Goal: Task Accomplishment & Management: Manage account settings

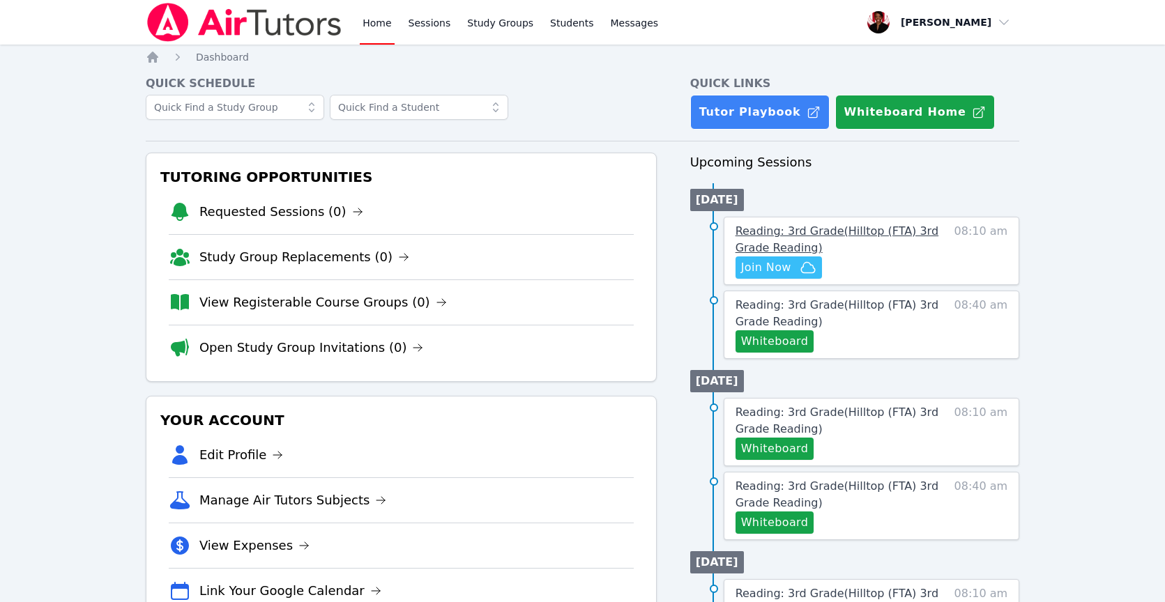
click at [761, 228] on span "Reading: 3rd Grade ( Hilltop (FTA) 3rd Grade Reading )" at bounding box center [836, 239] width 203 height 30
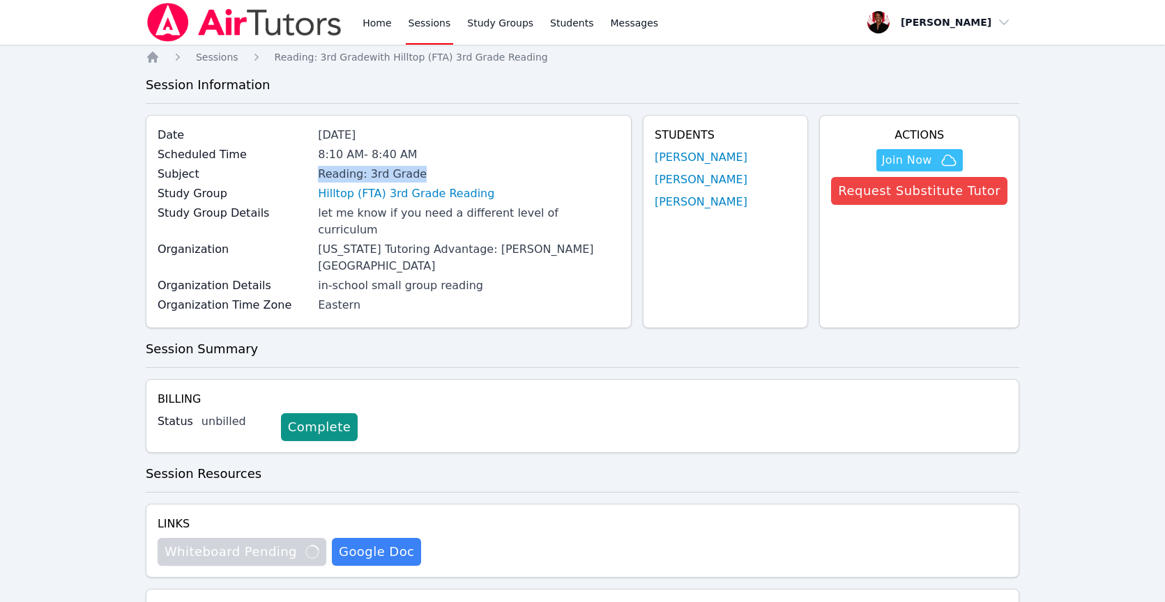
drag, startPoint x: 316, startPoint y: 169, endPoint x: 490, endPoint y: 187, distance: 174.5
click at [432, 184] on div "Subject Reading: 3rd Grade" at bounding box center [389, 176] width 462 height 20
click at [455, 192] on link "Hilltop (FTA) 3rd Grade Reading" at bounding box center [406, 193] width 176 height 17
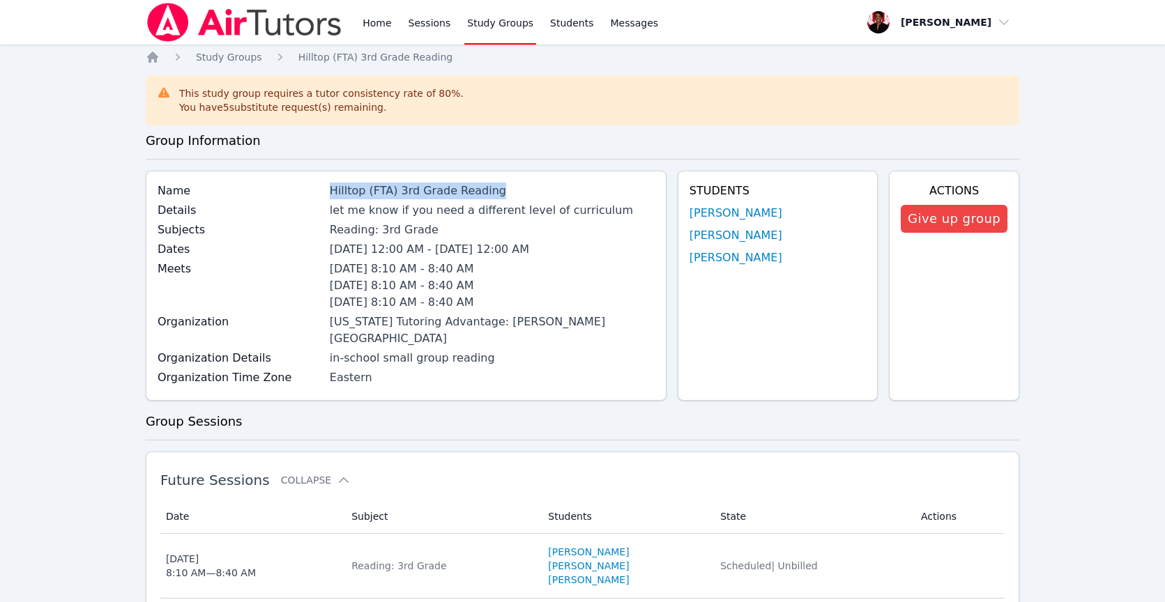
drag, startPoint x: 323, startPoint y: 190, endPoint x: 504, endPoint y: 188, distance: 181.3
click at [504, 188] on div "Name Hilltop (FTA) 3rd Grade Reading" at bounding box center [406, 193] width 497 height 20
copy div "Hilltop (FTA) 3rd Grade Reading"
click at [379, 22] on link "Home" at bounding box center [377, 22] width 34 height 45
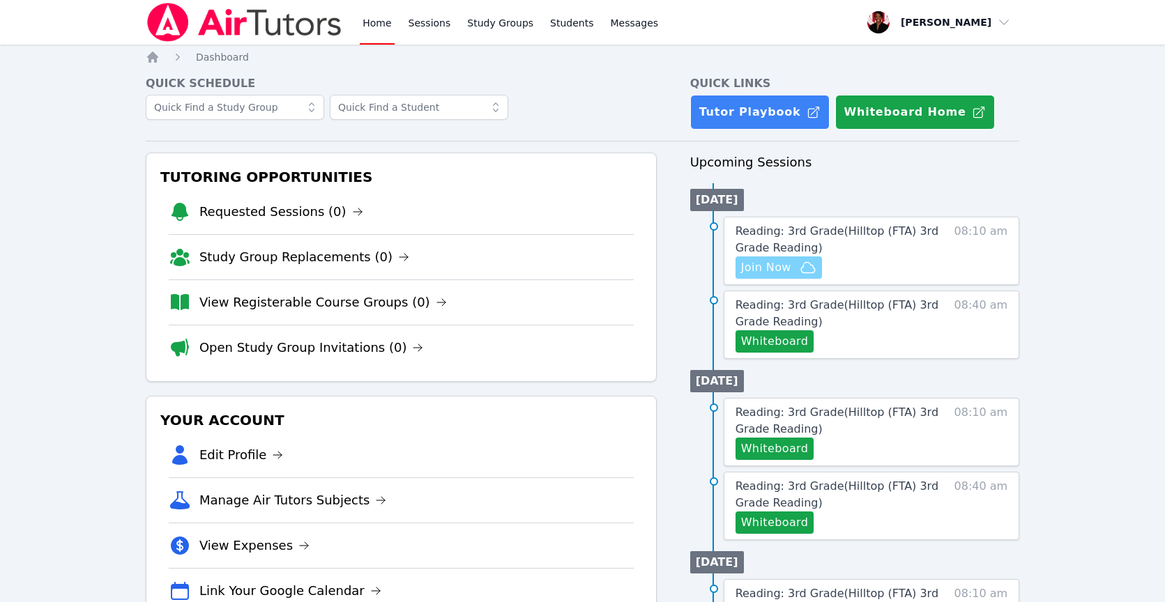
click at [761, 263] on span "Join Now" at bounding box center [766, 267] width 50 height 17
click at [834, 228] on span "Reading: 3rd Grade ( Hilltop (FTA) 3rd Grade Reading )" at bounding box center [836, 239] width 203 height 30
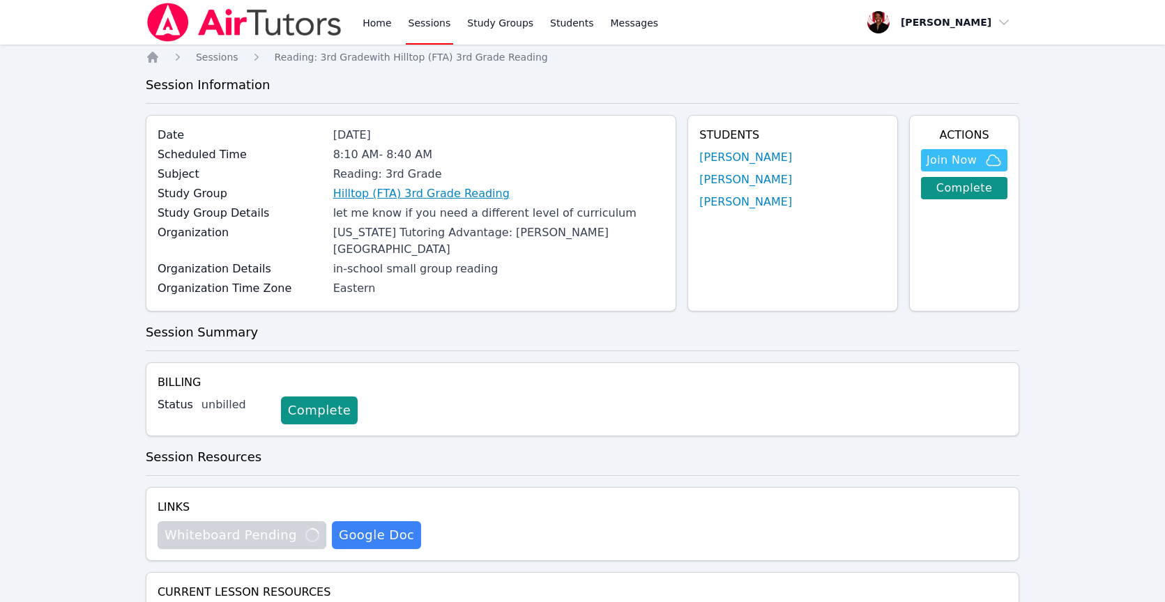
click at [413, 192] on link "Hilltop (FTA) 3rd Grade Reading" at bounding box center [421, 193] width 176 height 17
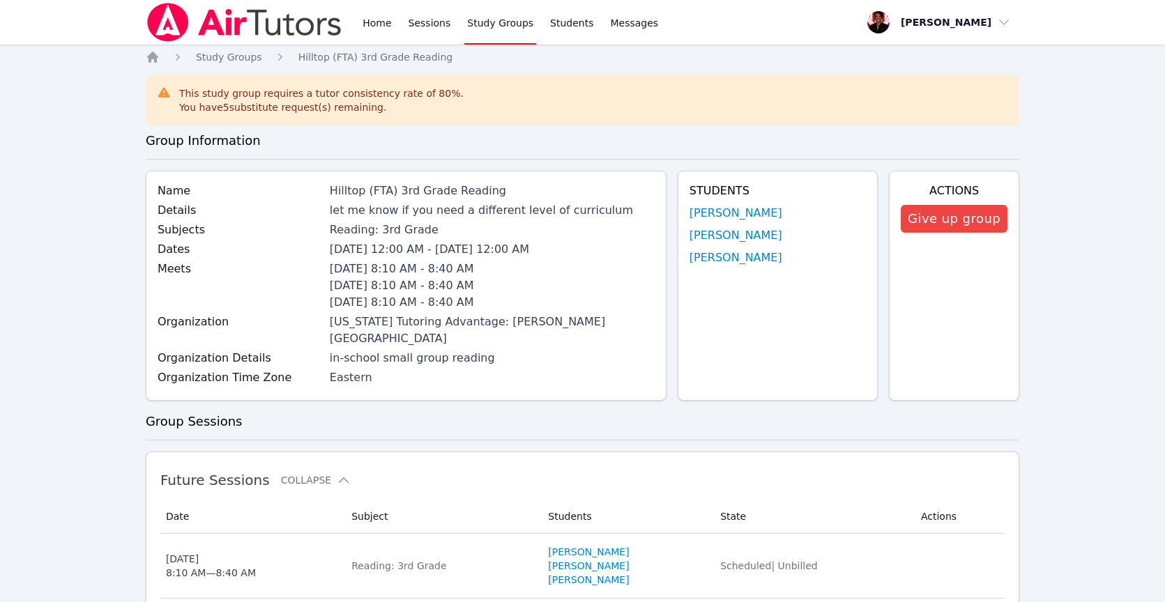
click at [397, 190] on div "Hilltop (FTA) 3rd Grade Reading" at bounding box center [492, 191] width 325 height 17
click at [397, 187] on div "Hilltop (FTA) 3rd Grade Reading" at bounding box center [492, 191] width 325 height 17
copy div "Hilltop (FTA) 3rd Grade Reading"
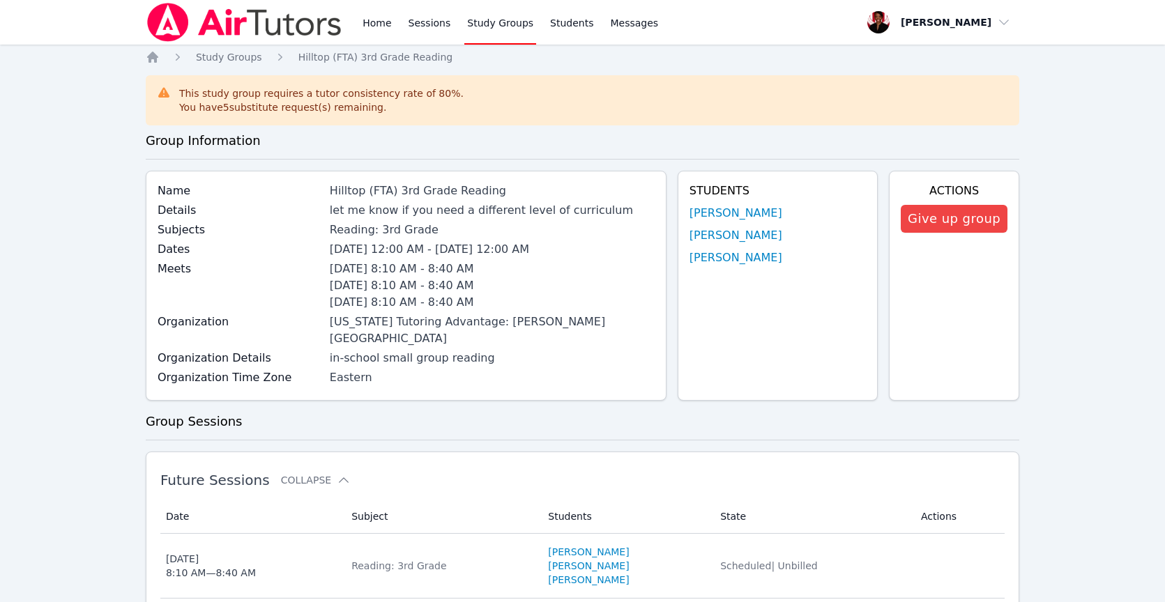
click at [450, 196] on div "Hilltop (FTA) 3rd Grade Reading" at bounding box center [492, 191] width 325 height 17
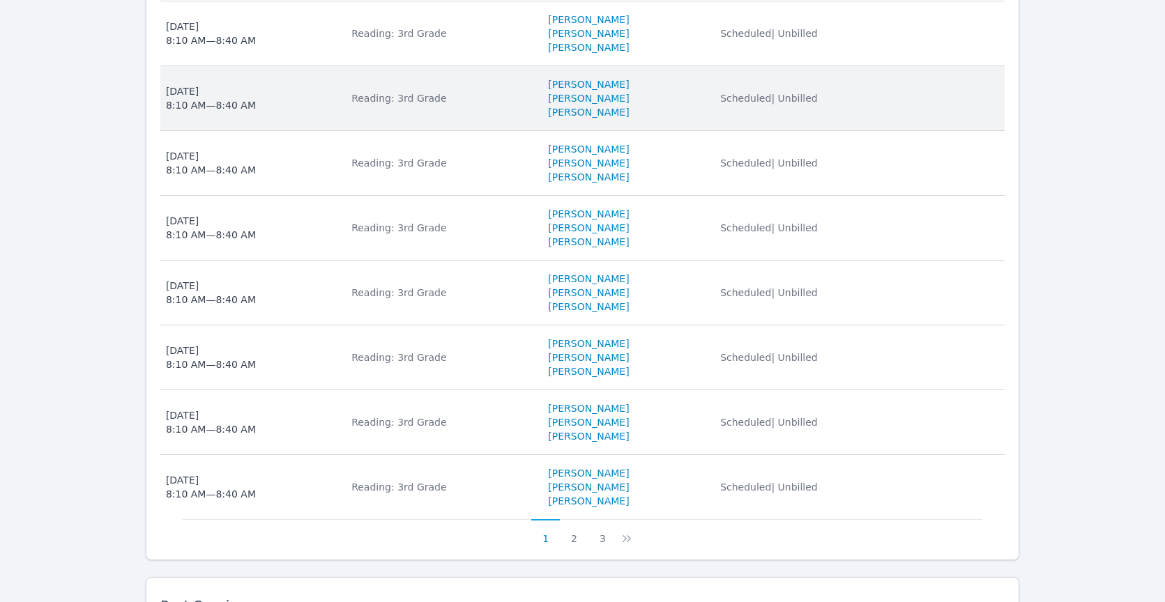
scroll to position [341, 0]
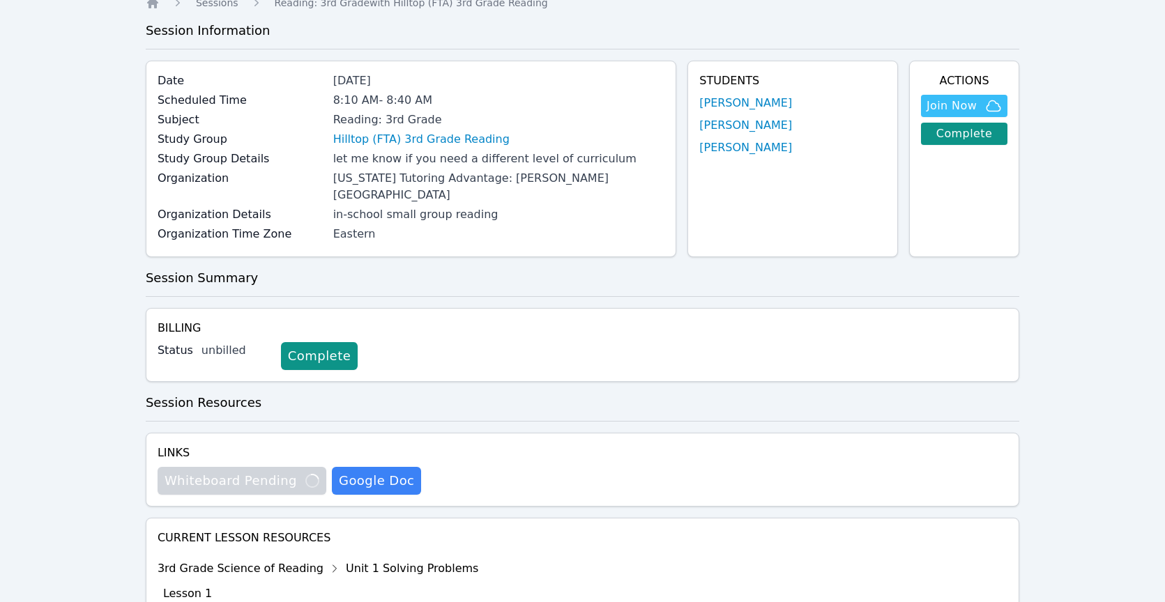
scroll to position [252, 0]
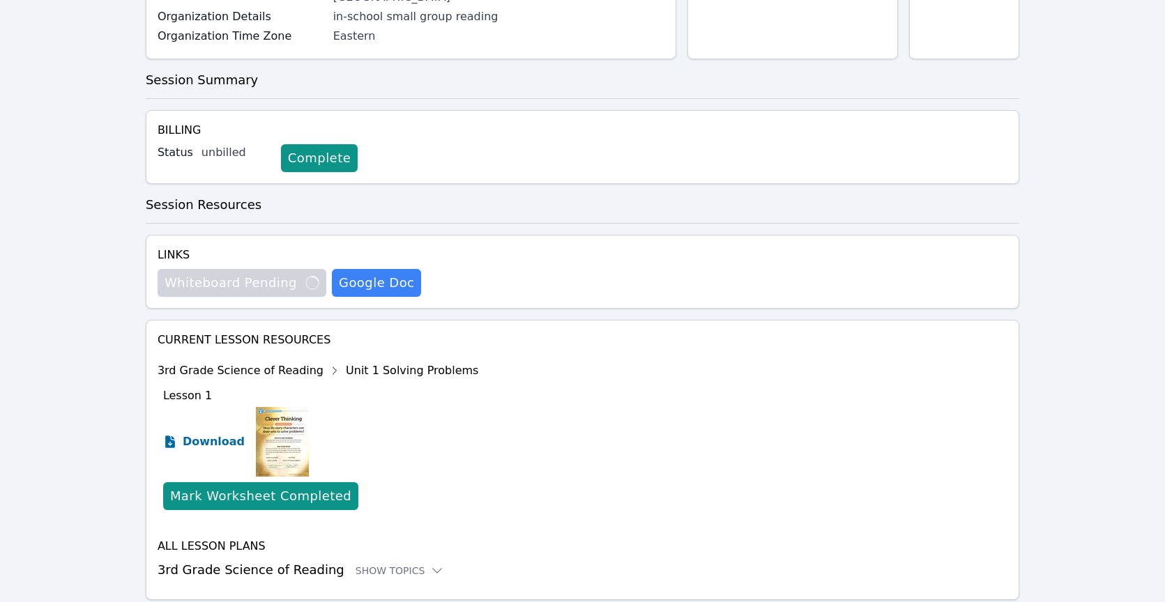
click at [220, 434] on span "Download" at bounding box center [214, 442] width 62 height 17
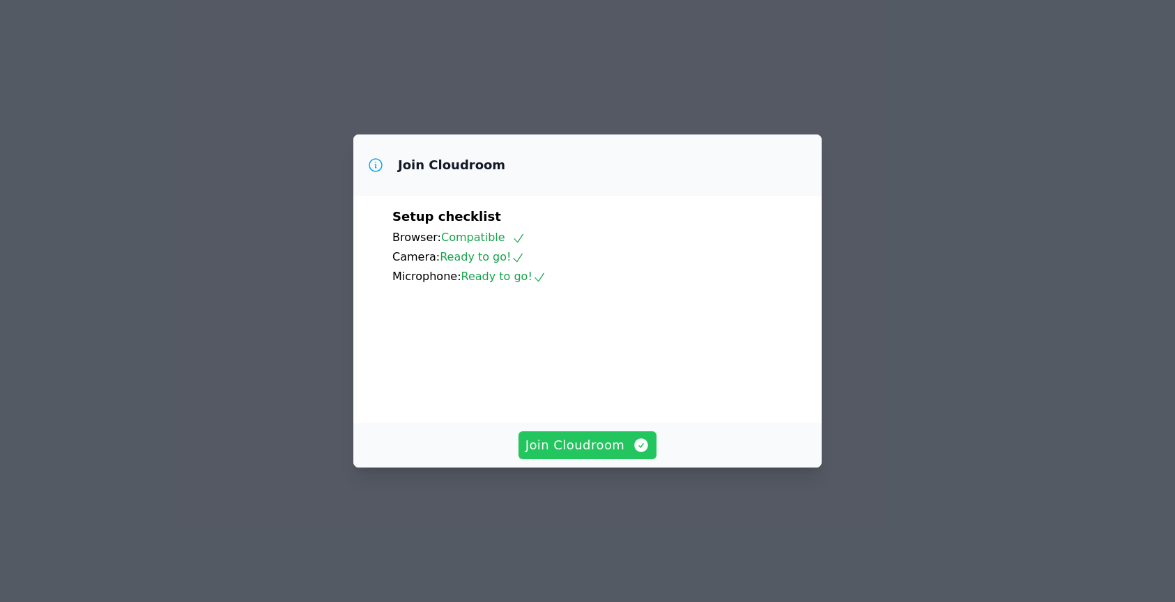
click at [633, 454] on icon "button" at bounding box center [641, 445] width 17 height 17
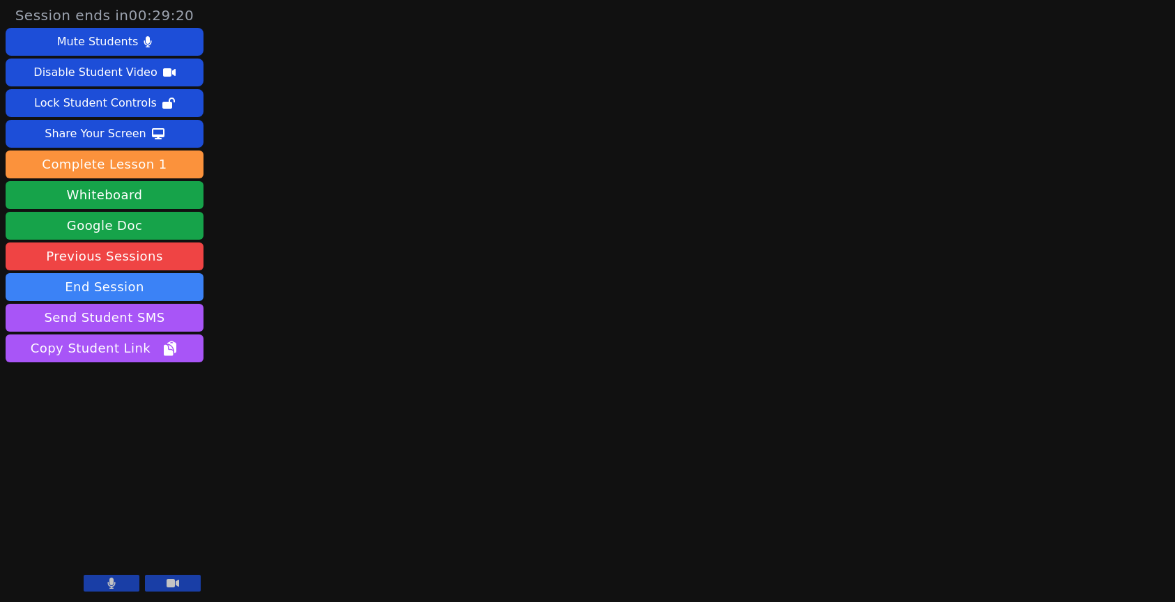
click at [126, 583] on button at bounding box center [112, 583] width 56 height 17
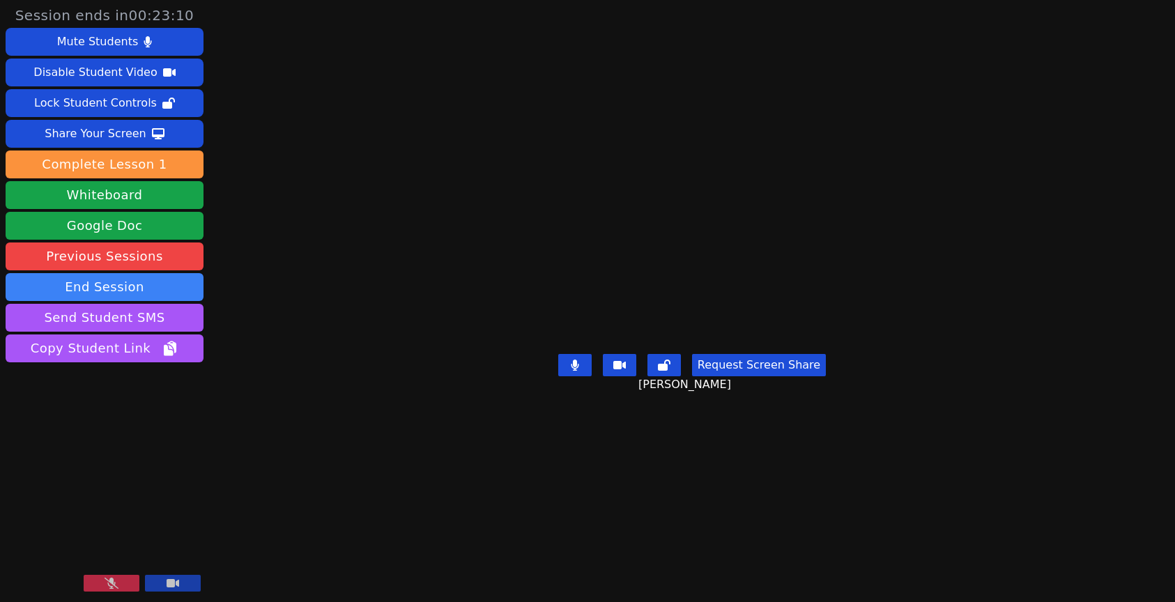
click at [117, 582] on icon at bounding box center [112, 583] width 14 height 11
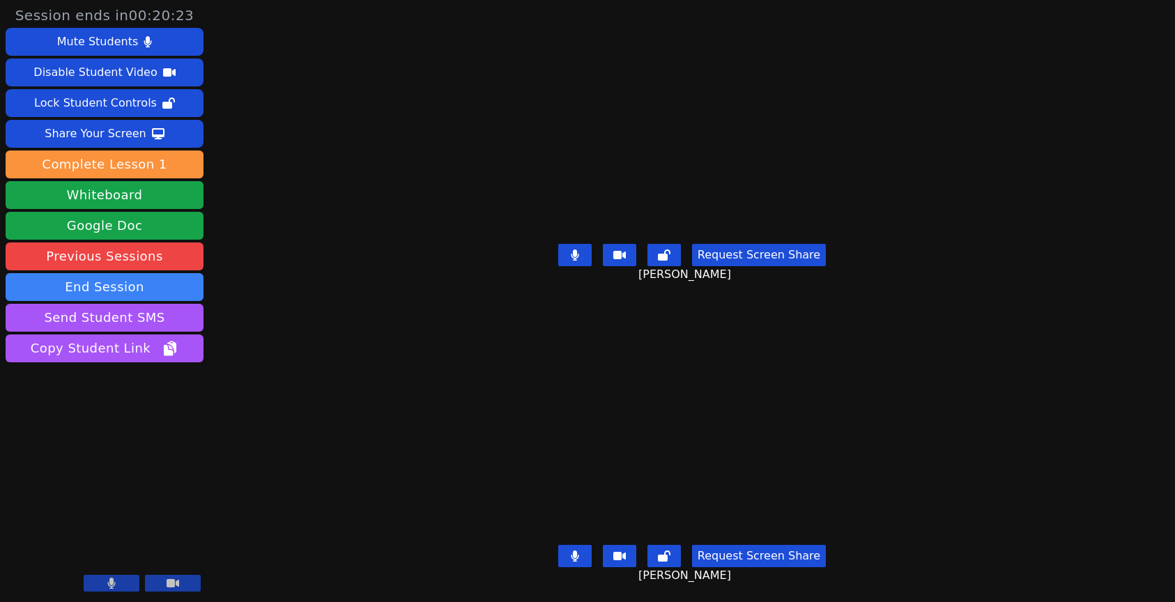
click at [1083, 270] on div "Session ends in 00:20:23 Mute Students Disable Student Video Lock Student Contr…" at bounding box center [587, 301] width 1175 height 602
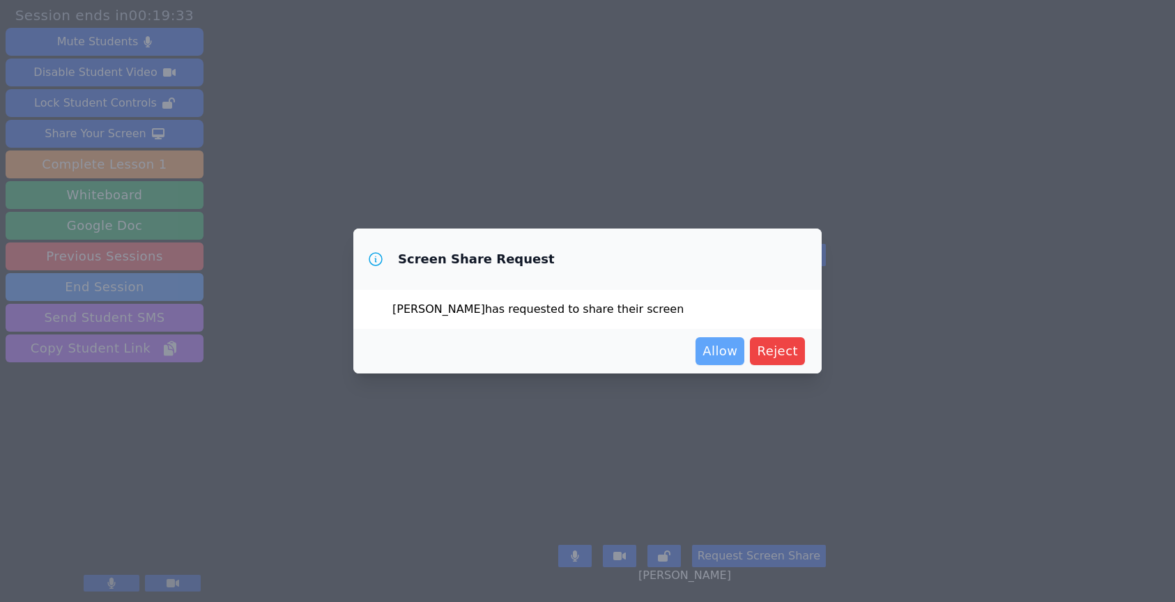
click at [725, 350] on span "Allow" at bounding box center [720, 352] width 35 height 20
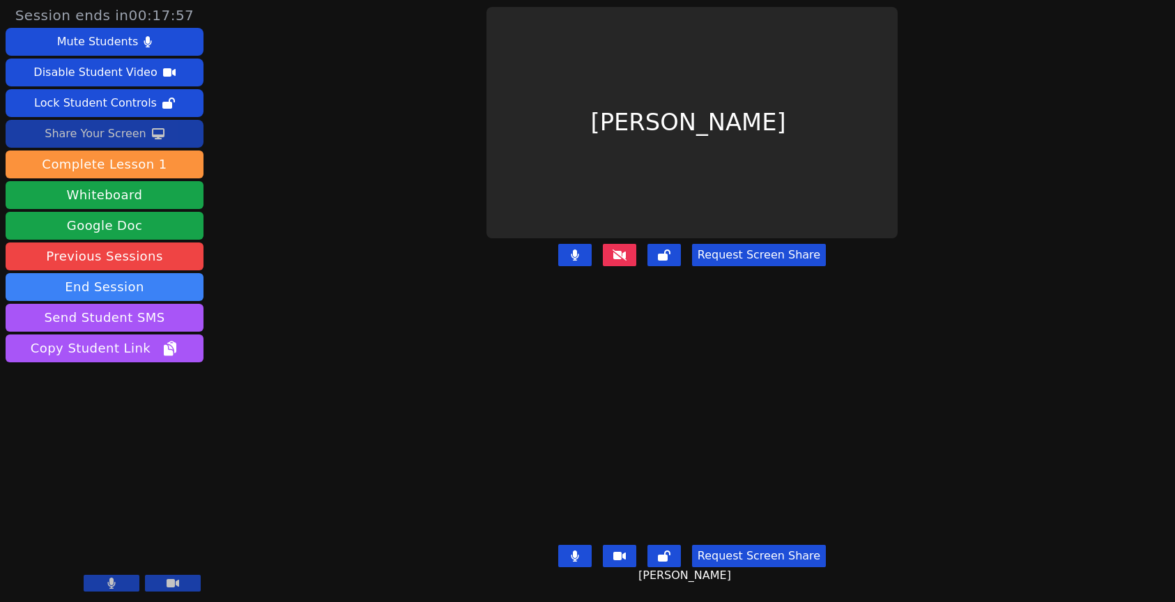
click at [144, 134] on button "Share Your Screen" at bounding box center [105, 134] width 198 height 28
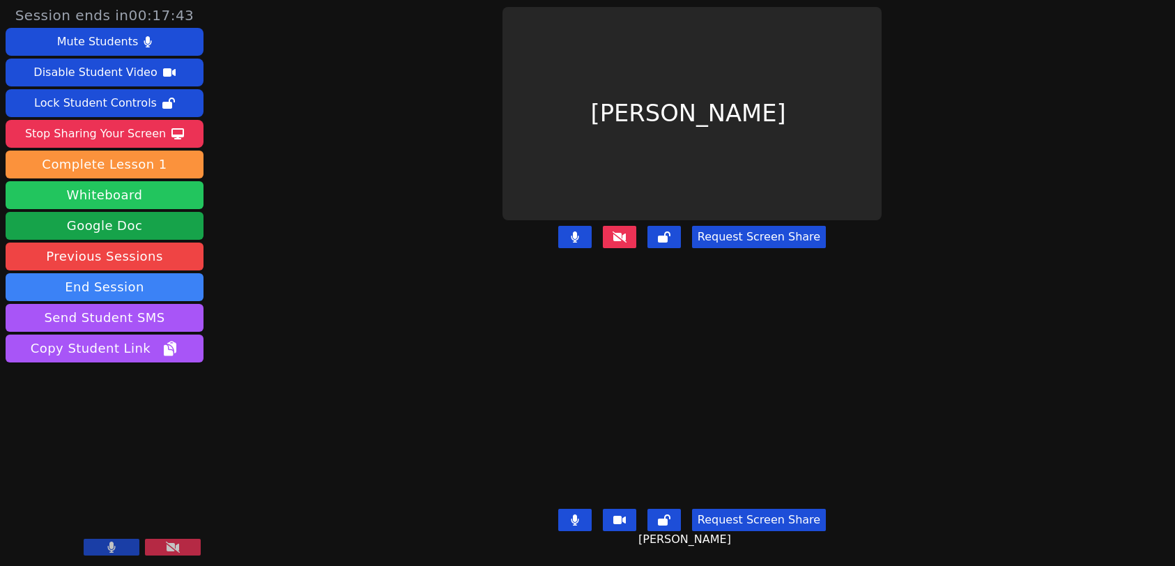
click at [189, 198] on button "Whiteboard" at bounding box center [105, 195] width 198 height 28
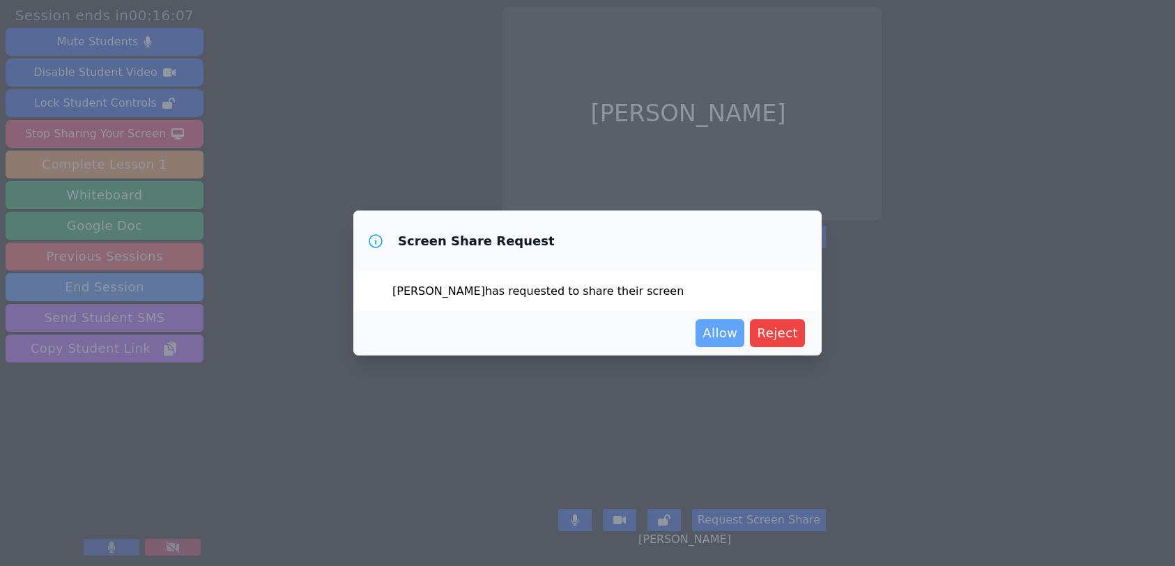
click at [721, 335] on span "Allow" at bounding box center [720, 333] width 35 height 20
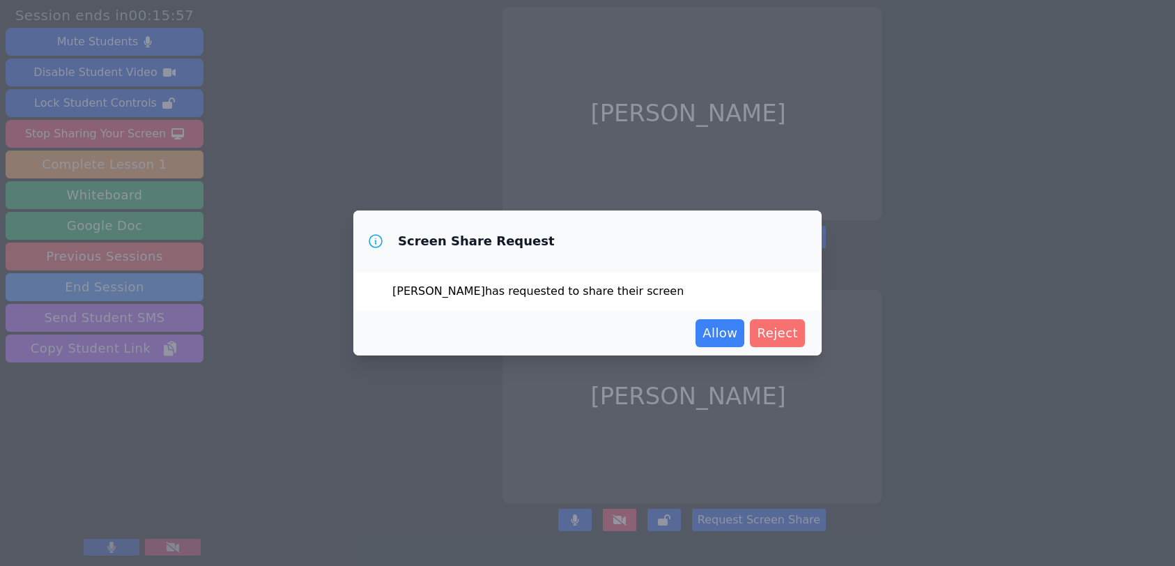
click at [781, 328] on span "Reject" at bounding box center [777, 333] width 41 height 20
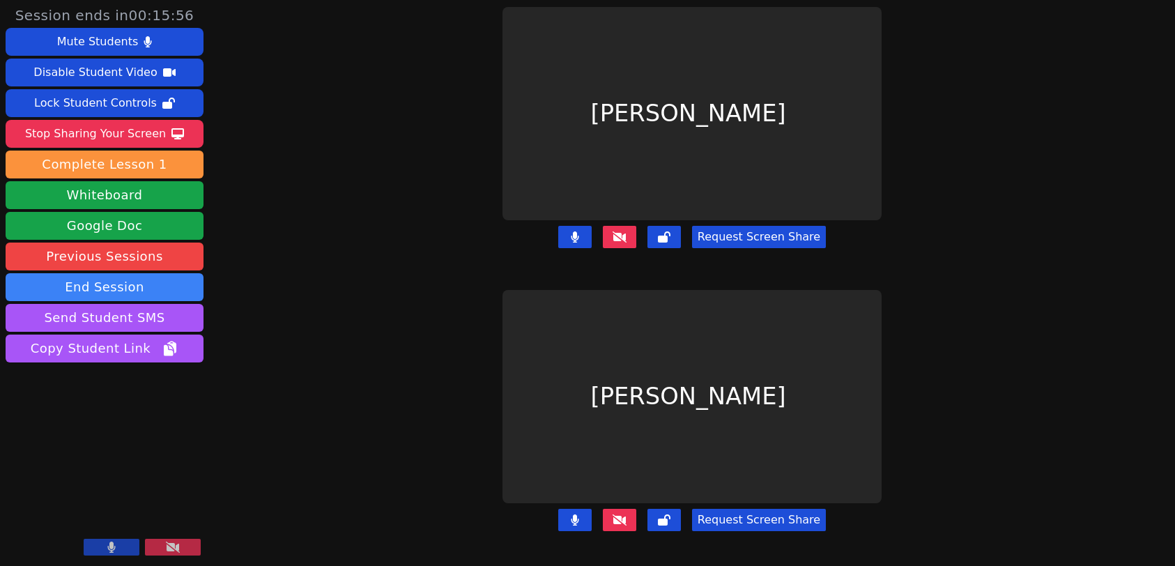
click at [620, 231] on icon at bounding box center [620, 236] width 14 height 11
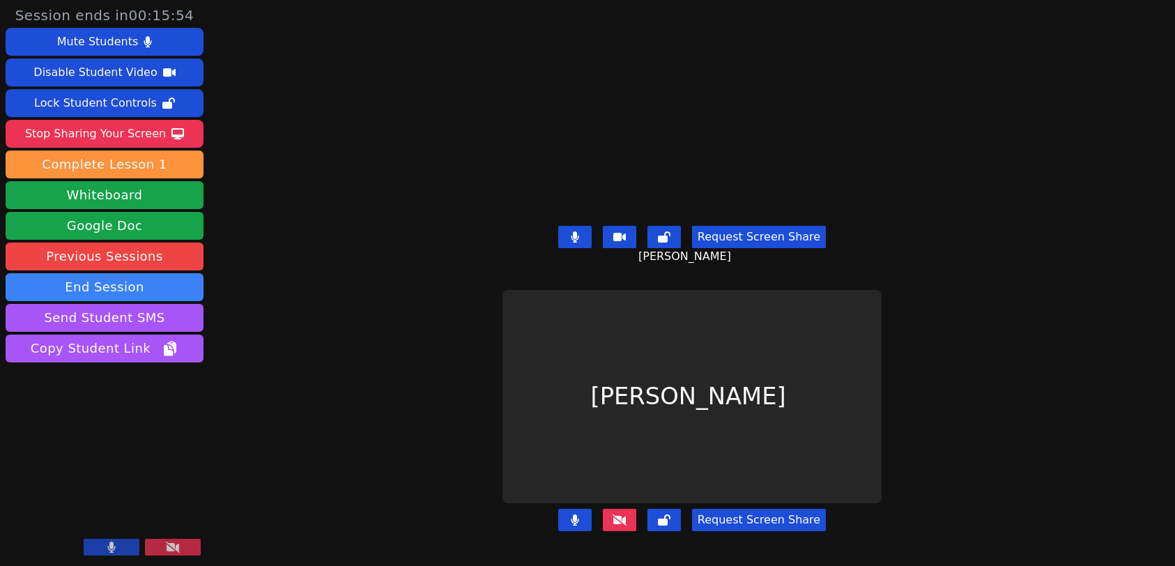
click at [621, 514] on icon at bounding box center [620, 519] width 14 height 11
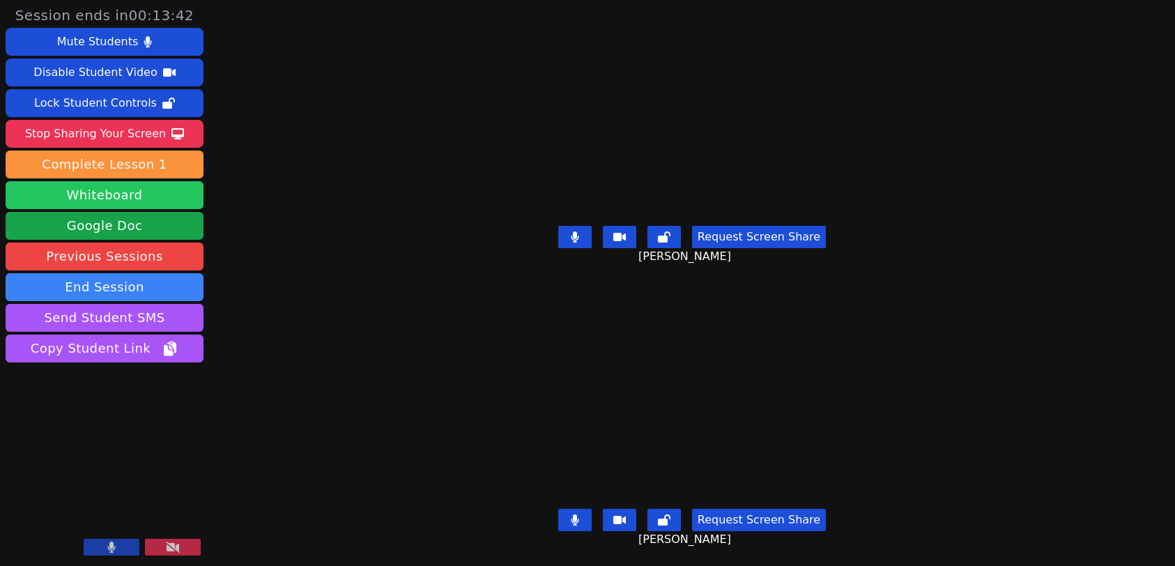
click at [137, 196] on button "Whiteboard" at bounding box center [105, 195] width 198 height 28
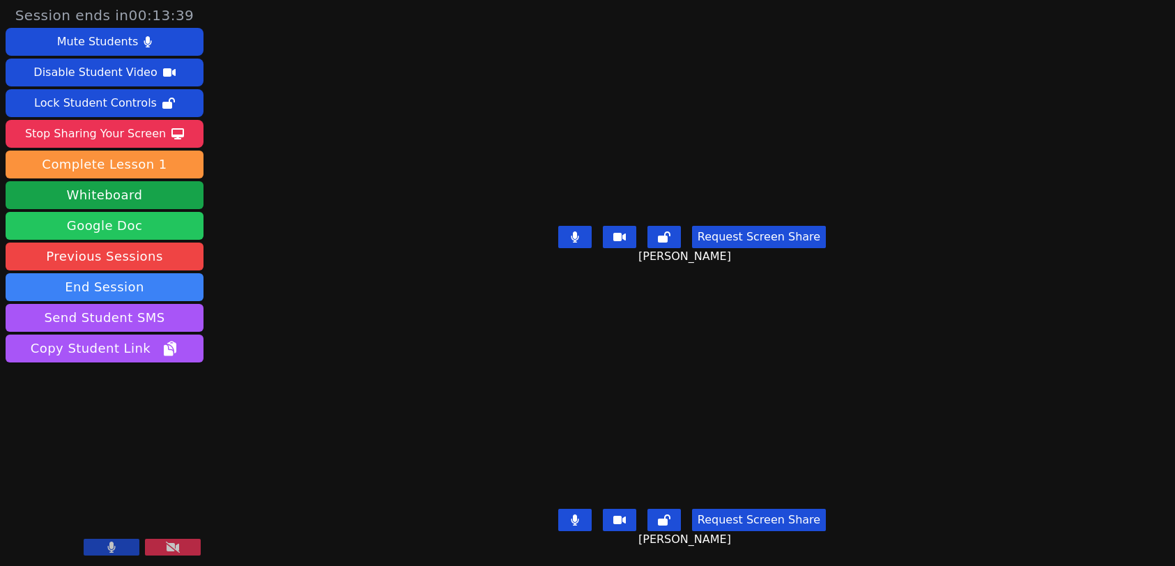
click at [156, 229] on link "Google Doc" at bounding box center [105, 226] width 198 height 28
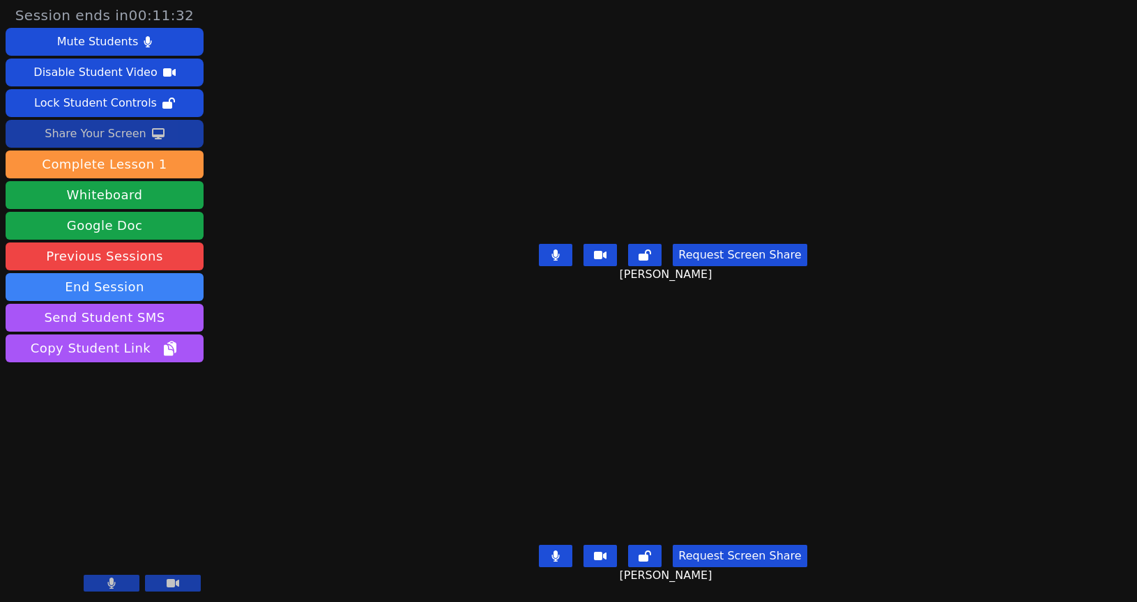
click at [147, 132] on button "Share Your Screen" at bounding box center [105, 134] width 198 height 28
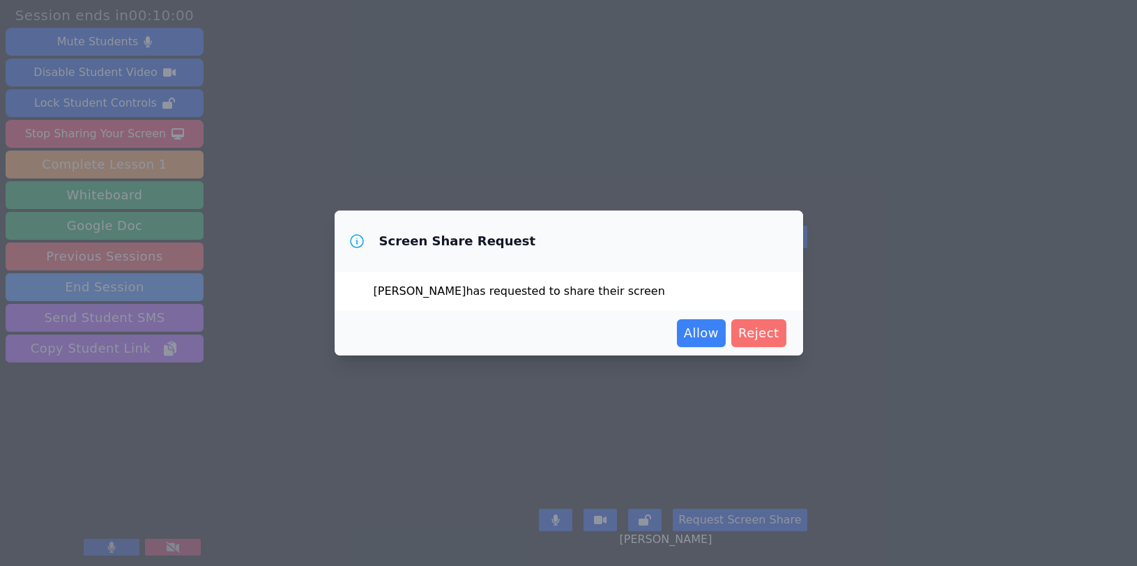
click at [781, 337] on button "Reject" at bounding box center [758, 333] width 55 height 28
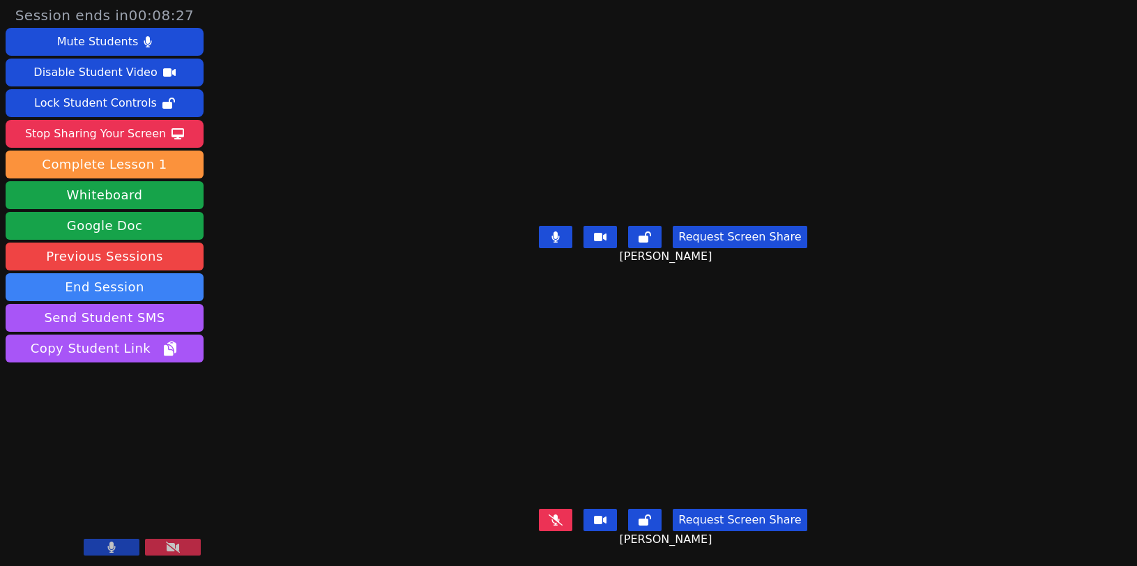
click at [121, 555] on button at bounding box center [112, 547] width 56 height 17
click at [125, 551] on button at bounding box center [112, 547] width 56 height 17
click at [175, 551] on icon at bounding box center [173, 547] width 14 height 11
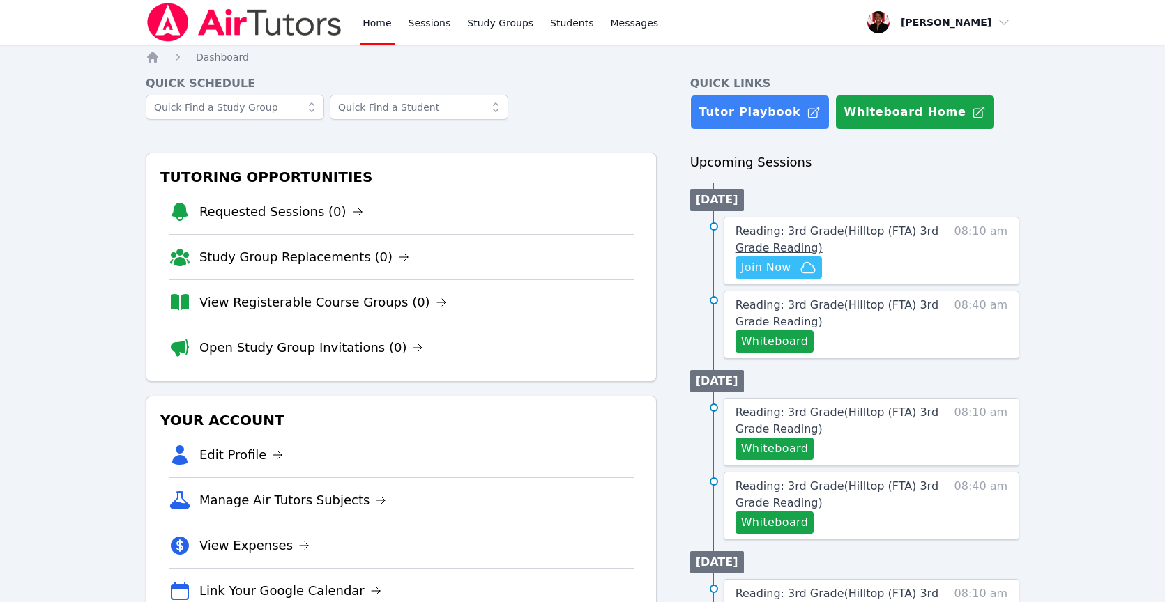
click at [806, 226] on span "Reading: 3rd Grade ( Hilltop (FTA) 3rd Grade Reading )" at bounding box center [836, 239] width 203 height 30
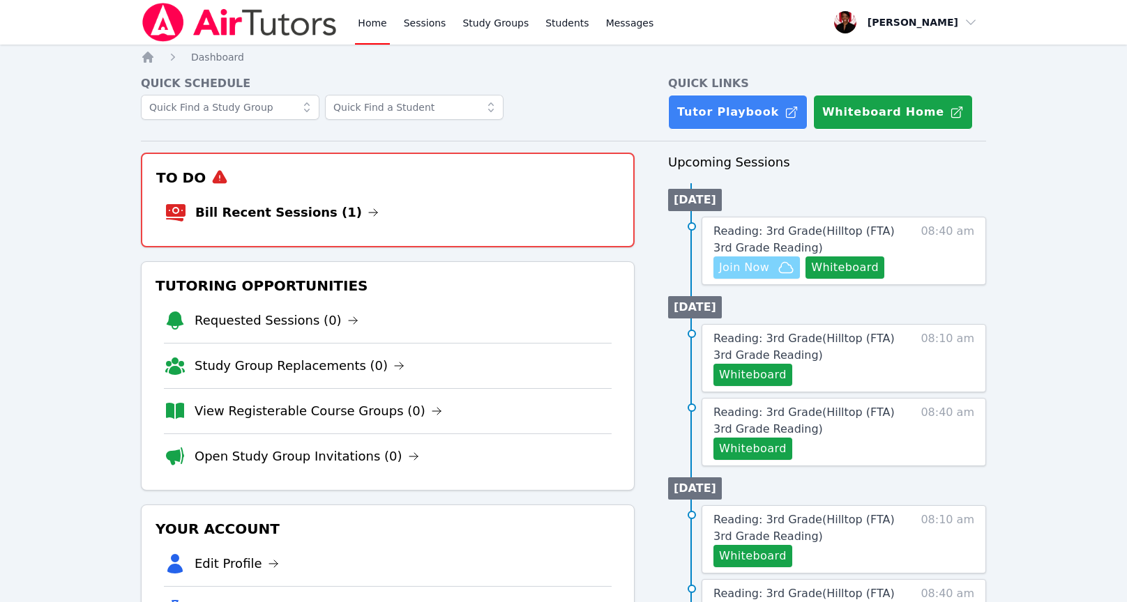
click at [768, 275] on span "Join Now" at bounding box center [756, 267] width 75 height 17
click at [322, 220] on link "Bill Recent Sessions (1)" at bounding box center [286, 213] width 183 height 20
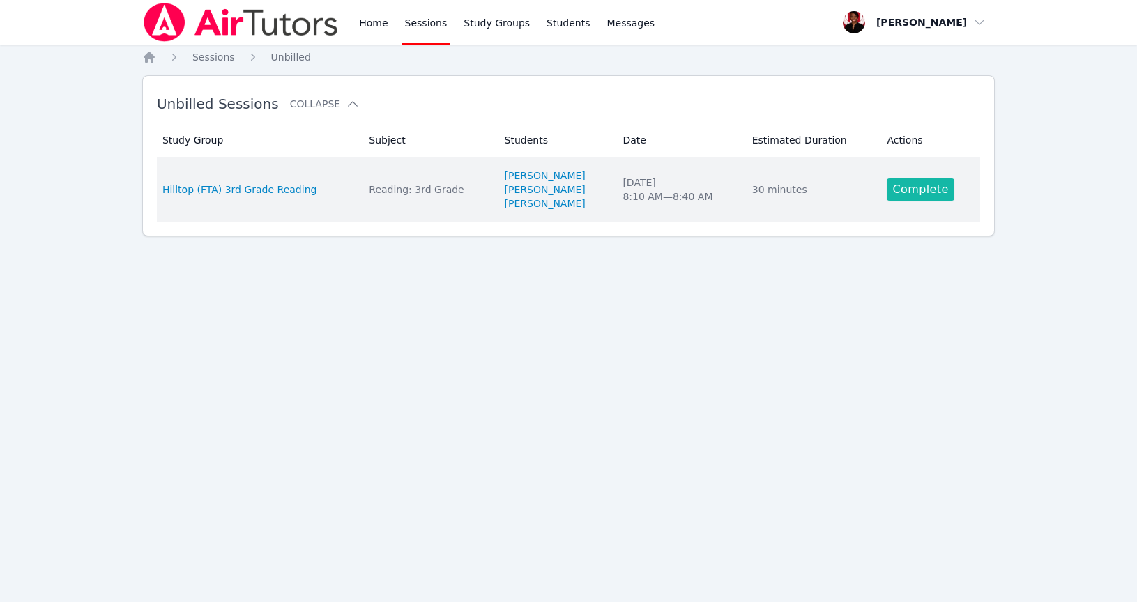
click at [931, 188] on link "Complete" at bounding box center [920, 189] width 67 height 22
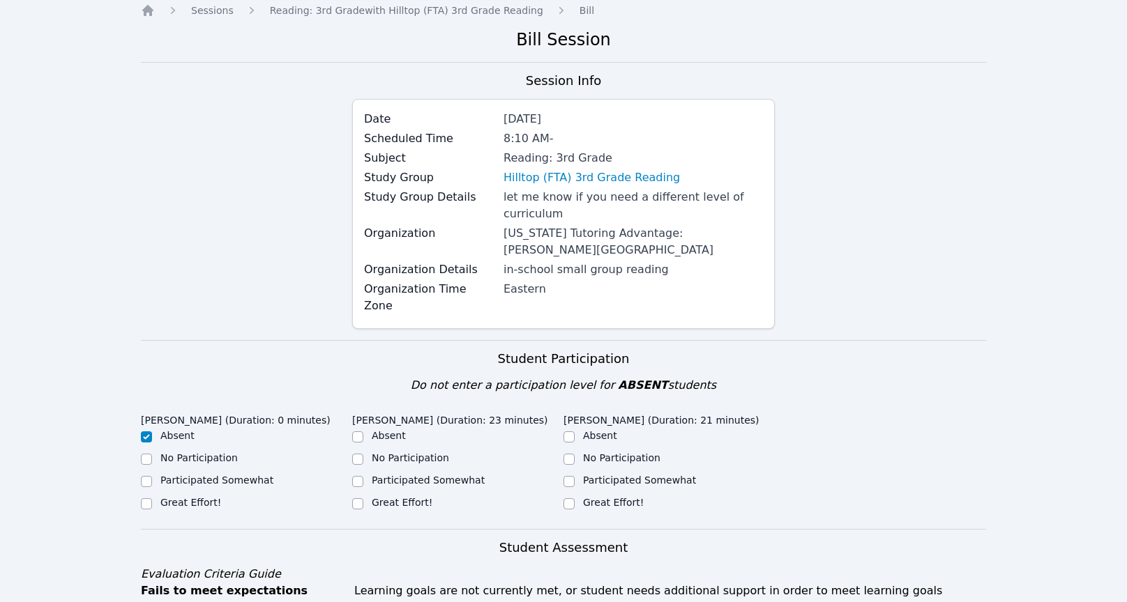
scroll to position [255, 0]
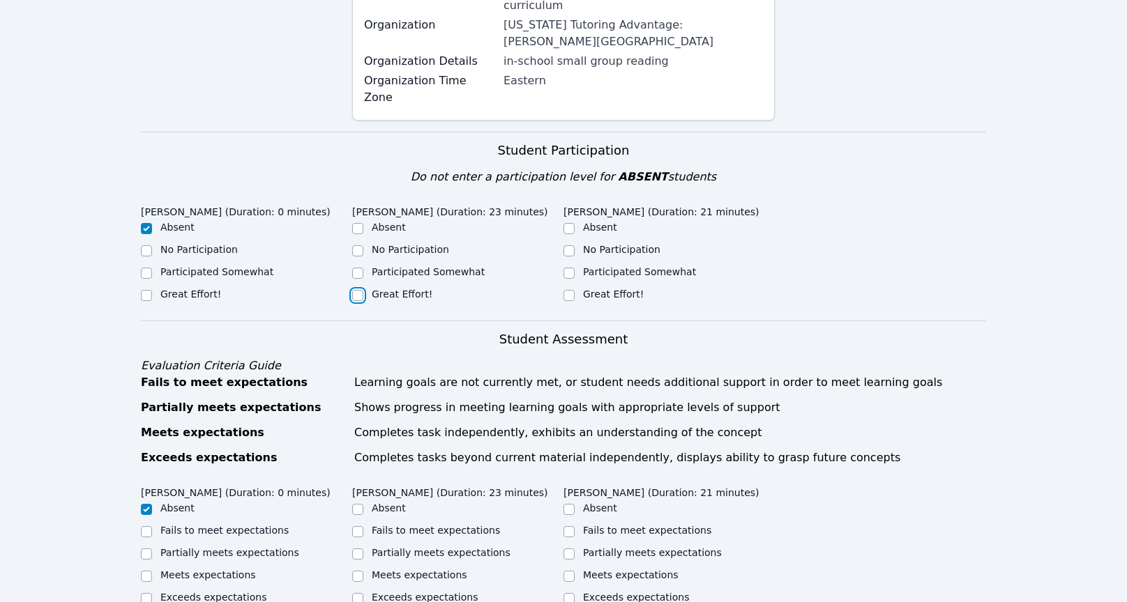
click at [359, 290] on input "Great Effort!" at bounding box center [357, 295] width 11 height 11
checkbox input "true"
click at [569, 290] on input "Great Effort!" at bounding box center [568, 295] width 11 height 11
checkbox input "true"
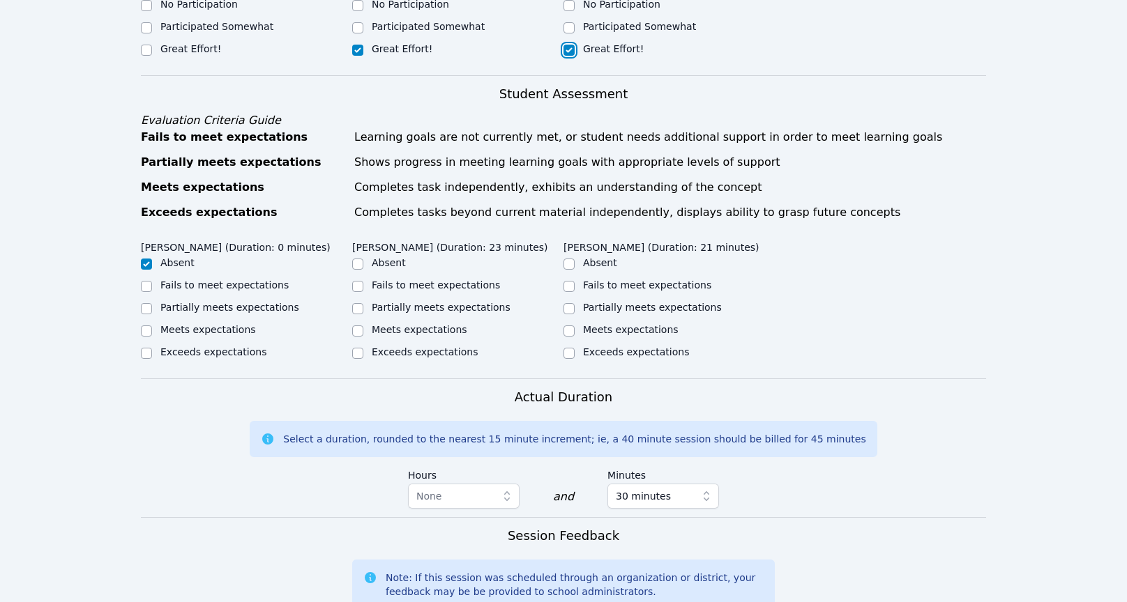
scroll to position [503, 0]
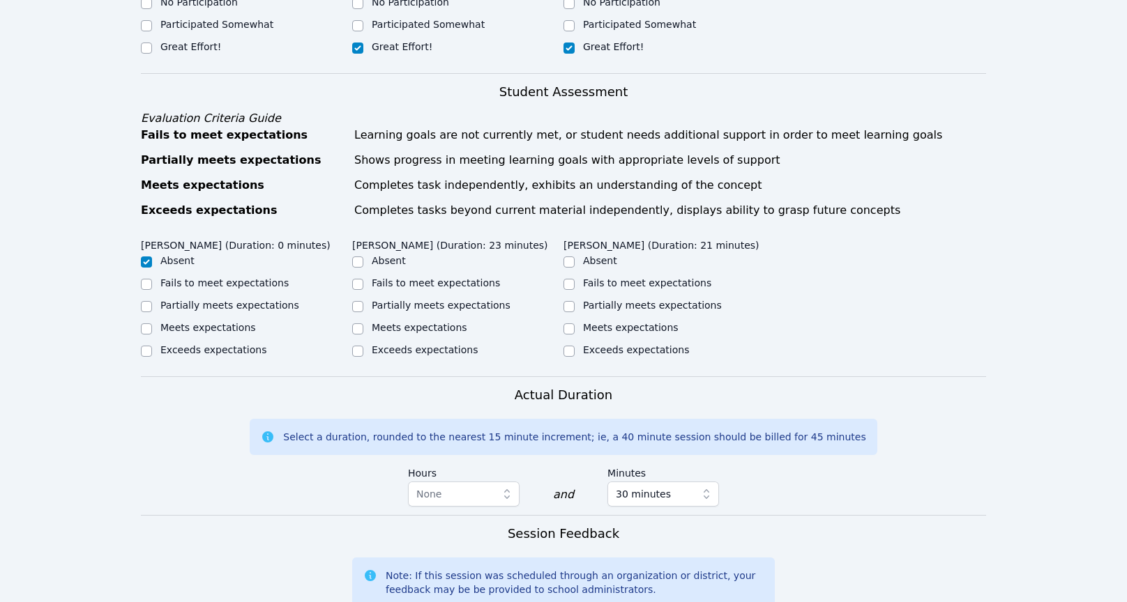
click at [435, 322] on label "Meets expectations" at bounding box center [420, 327] width 96 height 11
click at [363, 323] on input "Meets expectations" at bounding box center [357, 328] width 11 height 11
checkbox input "true"
click at [429, 344] on label "Exceeds expectations" at bounding box center [425, 349] width 106 height 11
click at [363, 346] on input "Exceeds expectations" at bounding box center [357, 351] width 11 height 11
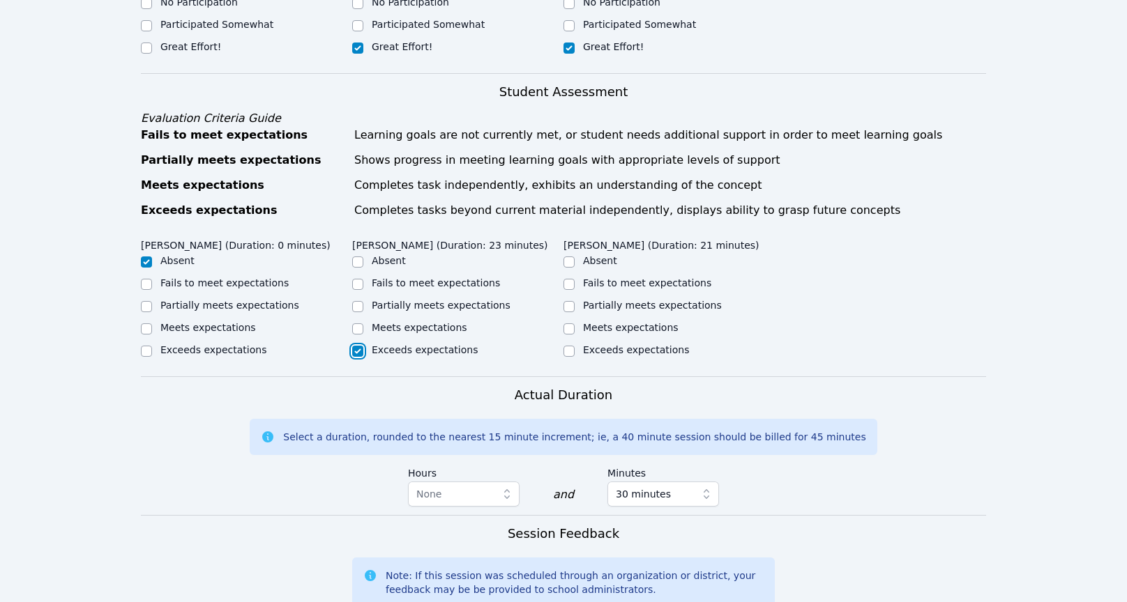
checkbox input "true"
checkbox input "false"
click at [563, 346] on input "Exceeds expectations" at bounding box center [568, 351] width 11 height 11
checkbox input "true"
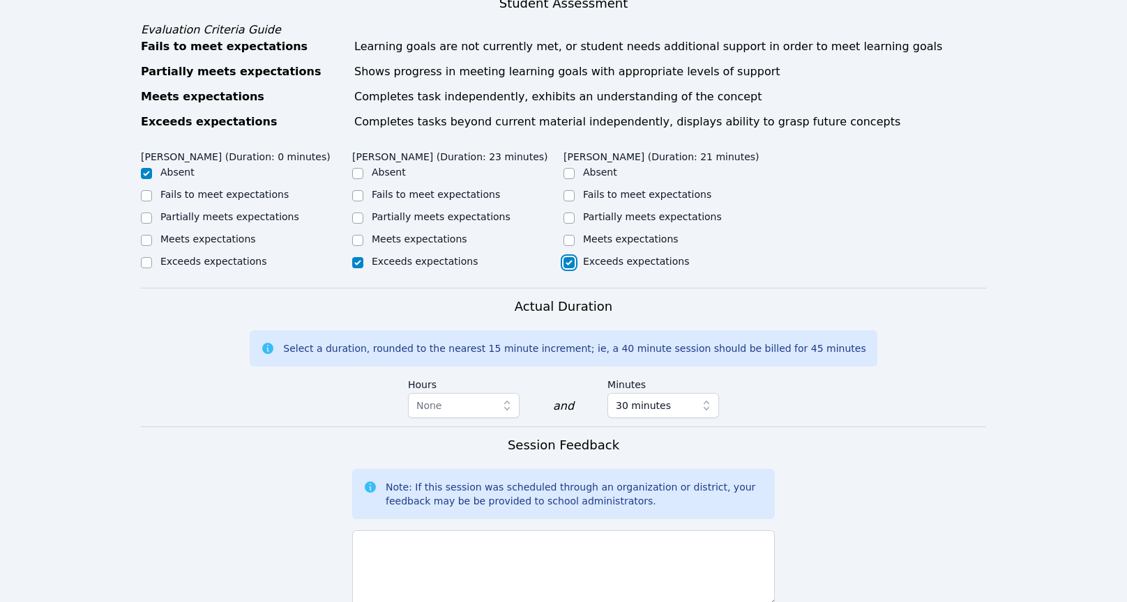
scroll to position [747, 0]
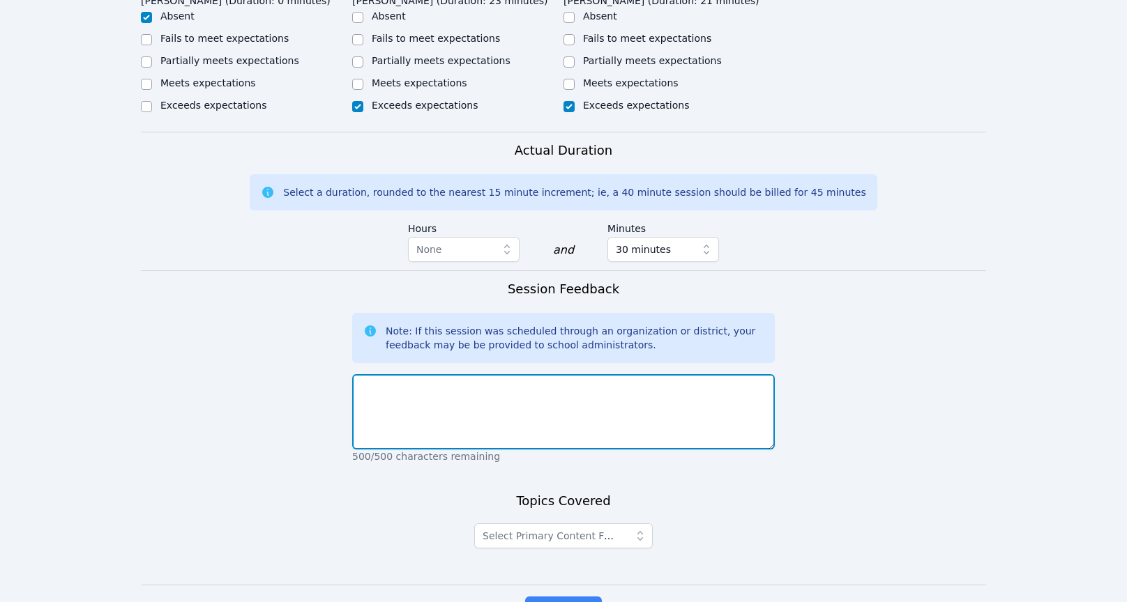
click at [507, 374] on textarea at bounding box center [563, 411] width 422 height 75
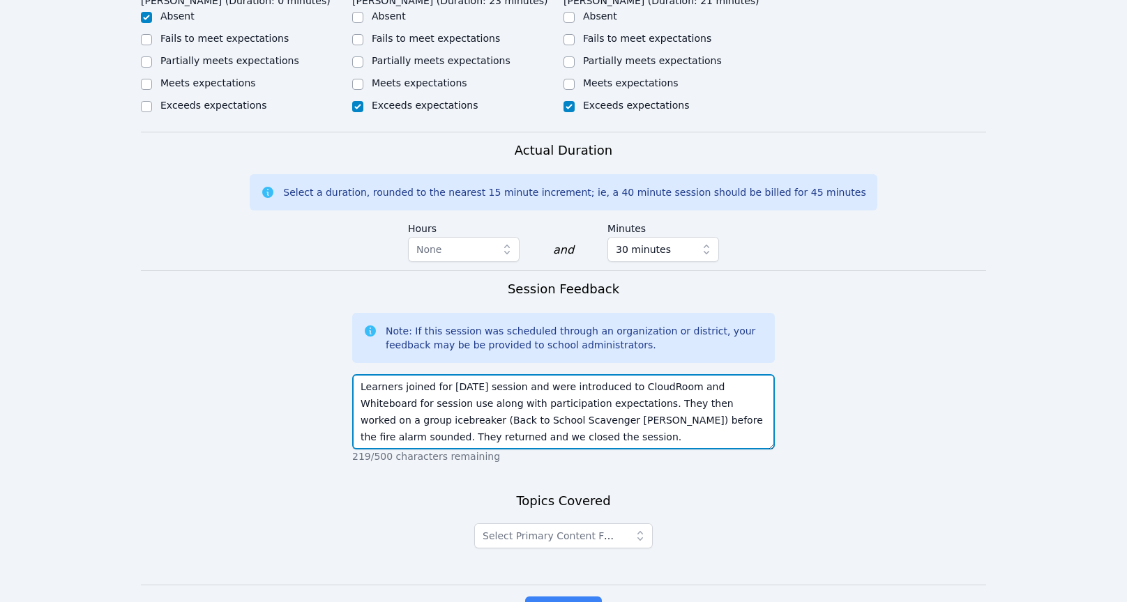
type textarea "Learners joined for today's session and were introduced to CloudRoom and Whiteb…"
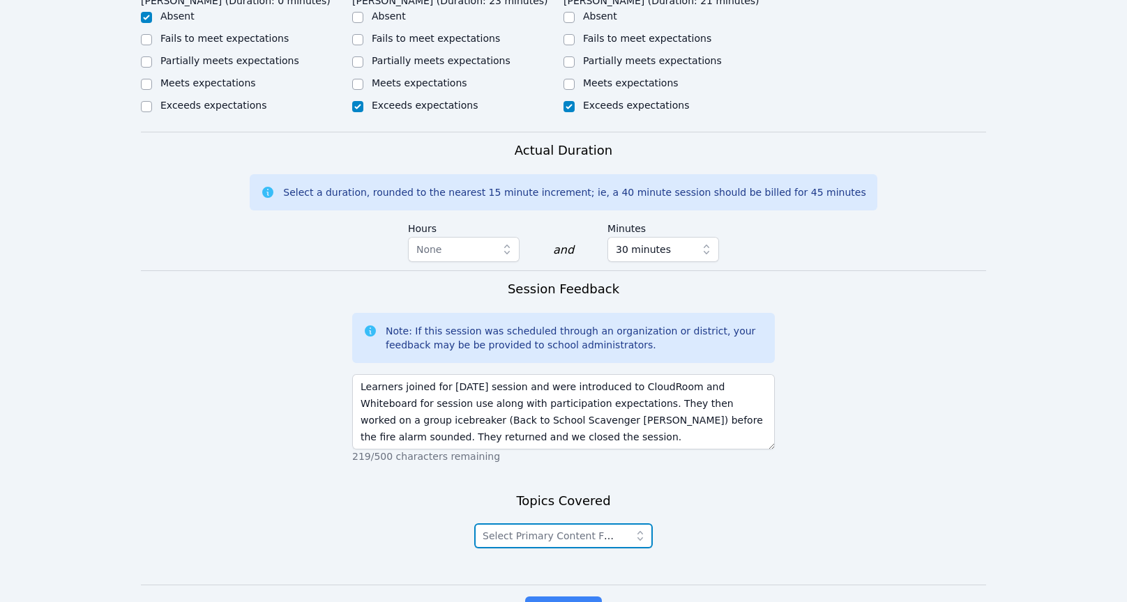
click at [551, 530] on span "Select Primary Content Focus" at bounding box center [554, 535] width 144 height 11
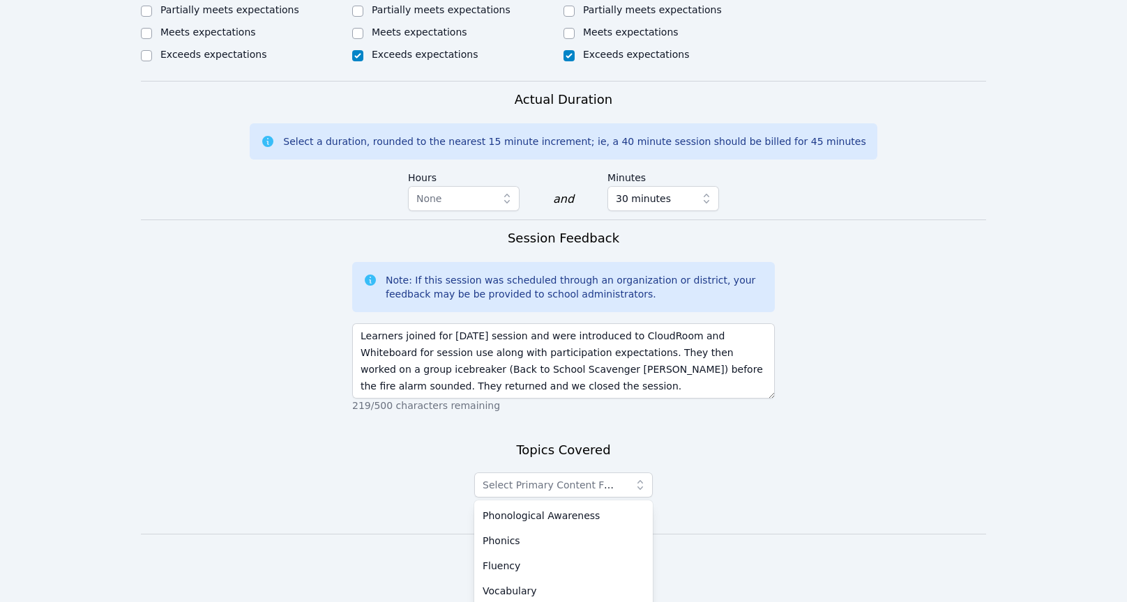
scroll to position [803, 0]
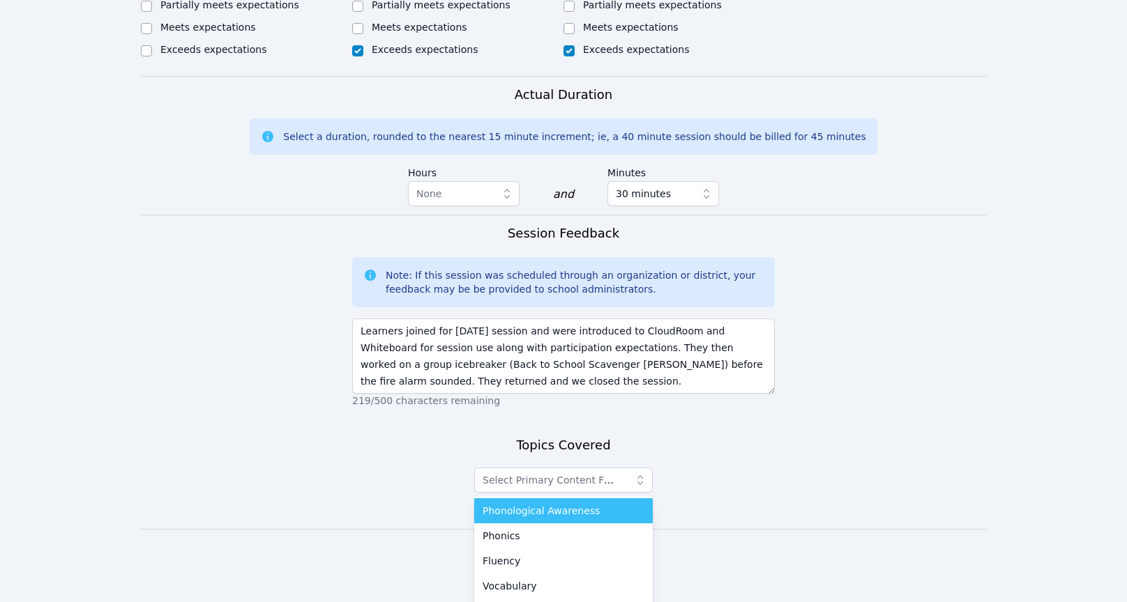
click at [632, 504] on div "Phonological Awareness" at bounding box center [563, 511] width 162 height 14
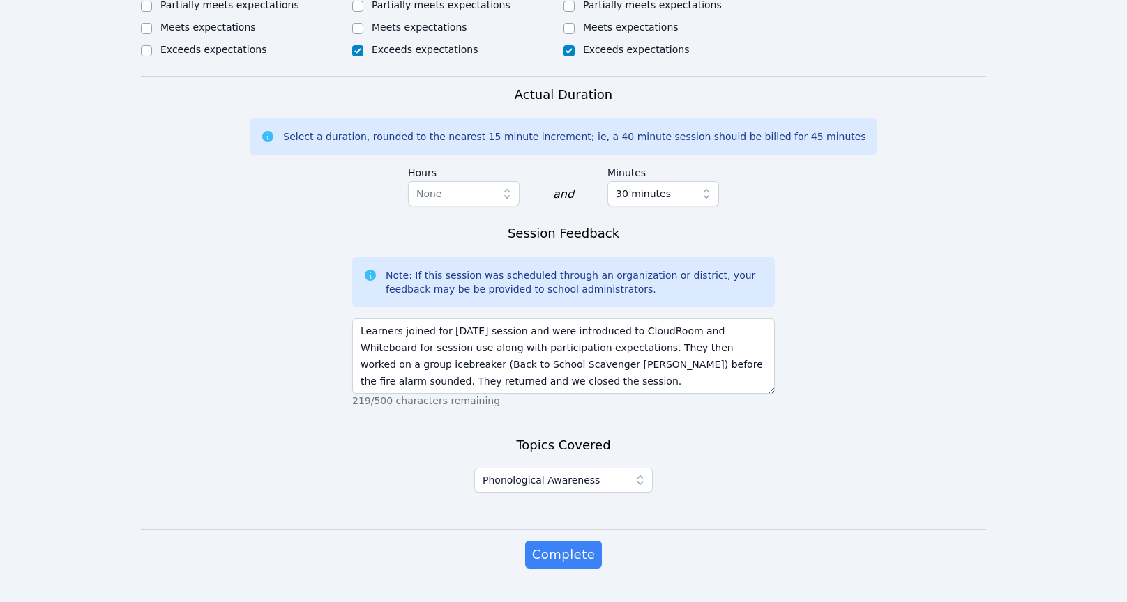
drag, startPoint x: 566, startPoint y: 523, endPoint x: 554, endPoint y: 498, distance: 27.8
click at [566, 545] on span "Complete" at bounding box center [563, 555] width 63 height 20
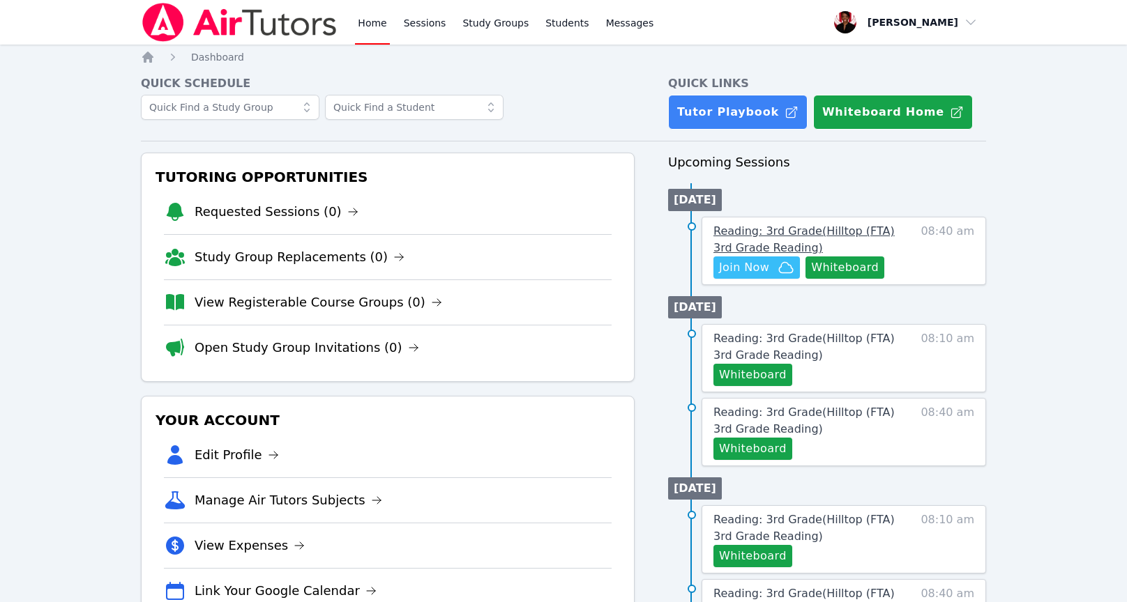
click at [774, 227] on span "Reading: 3rd Grade ( Hilltop (FTA) 3rd Grade Reading )" at bounding box center [803, 239] width 181 height 30
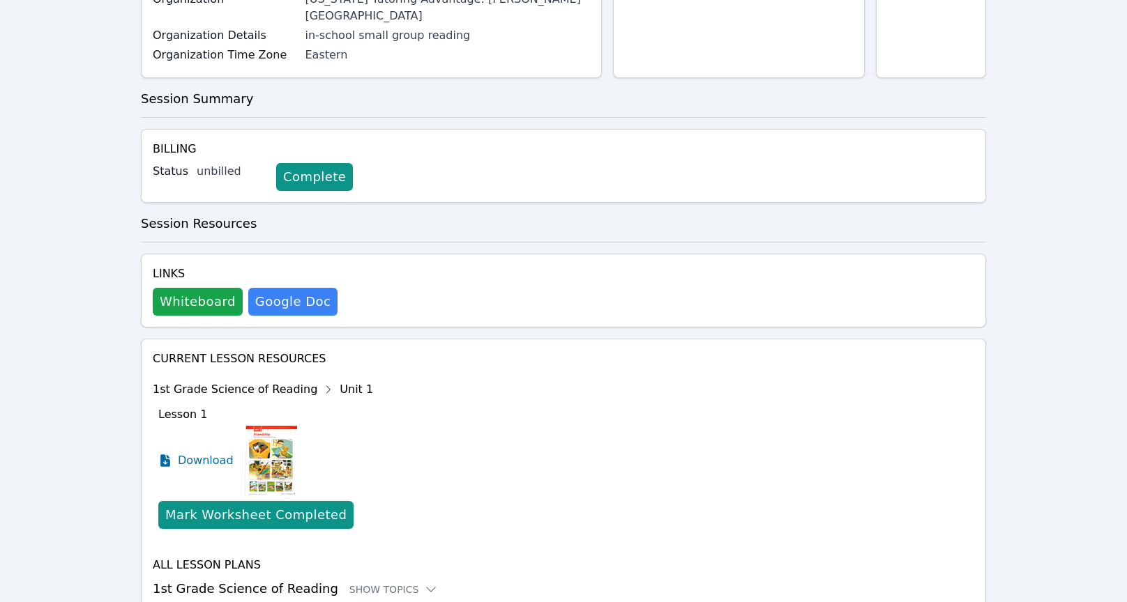
scroll to position [295, 0]
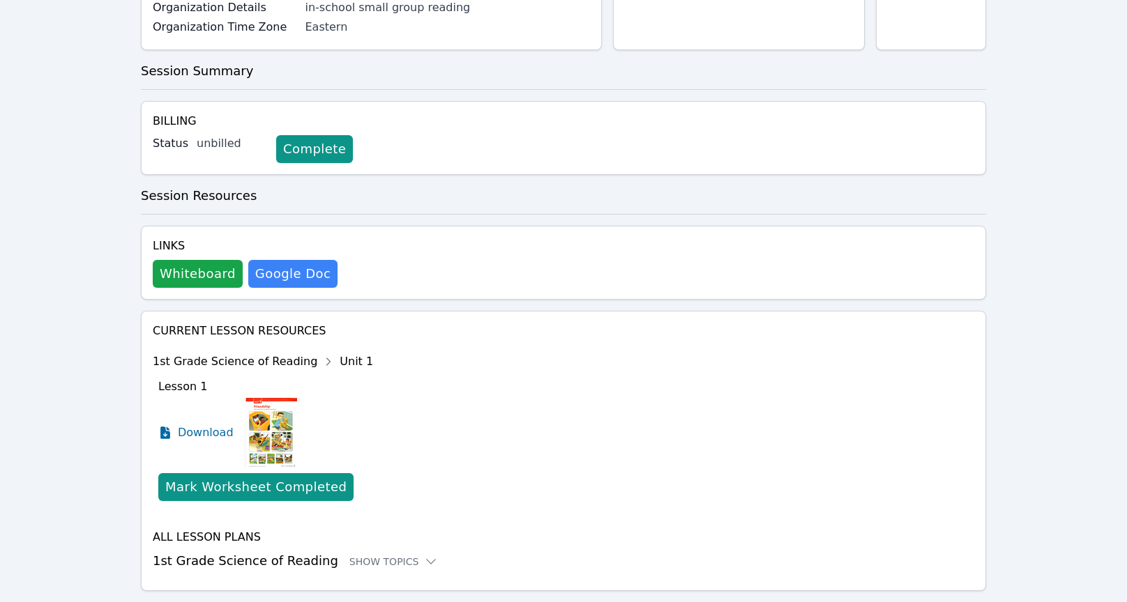
click at [266, 398] on img at bounding box center [271, 433] width 52 height 70
click at [220, 425] on span "Download" at bounding box center [209, 433] width 62 height 17
click at [307, 135] on link "Complete" at bounding box center [314, 149] width 77 height 28
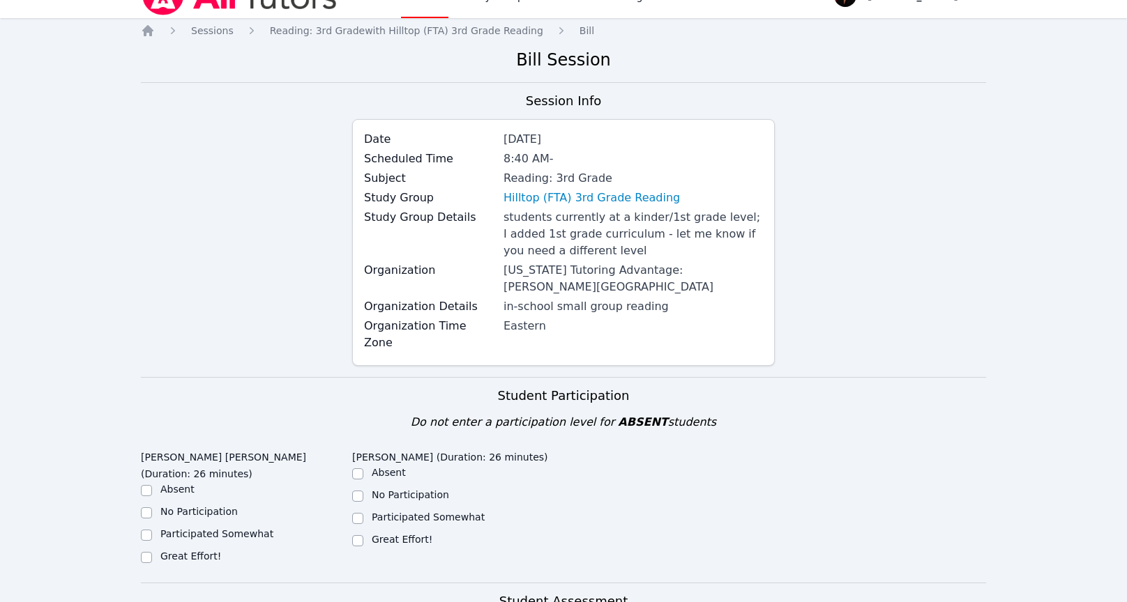
scroll to position [27, 0]
click at [361, 535] on input "Great Effort!" at bounding box center [357, 540] width 11 height 11
checkbox input "true"
drag, startPoint x: 213, startPoint y: 504, endPoint x: 333, endPoint y: 472, distance: 124.8
click at [212, 550] on label "Great Effort!" at bounding box center [190, 555] width 61 height 11
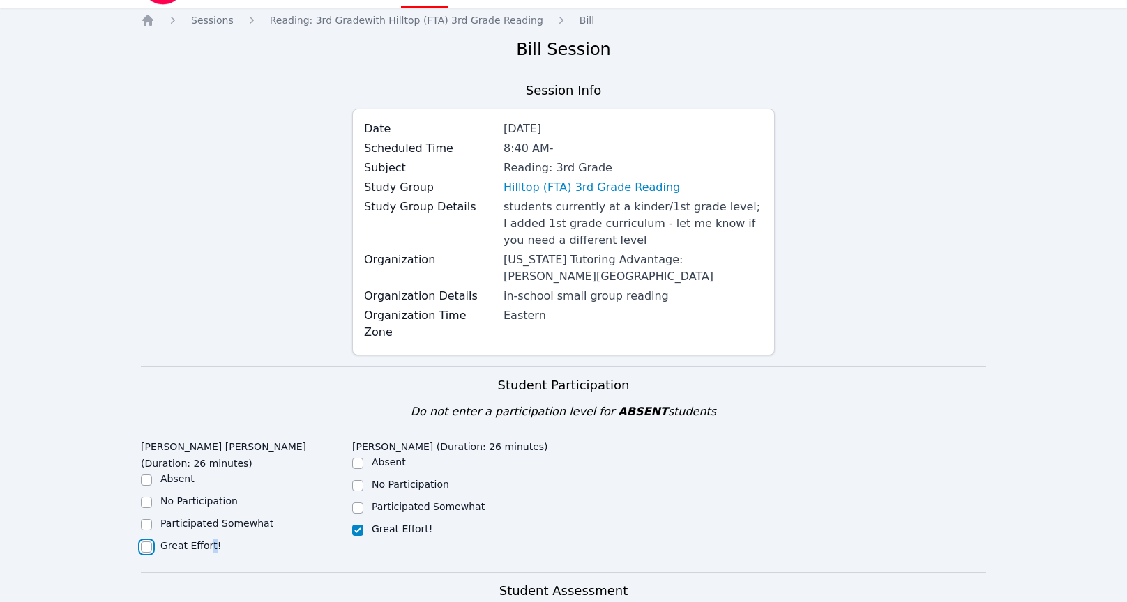
click at [147, 542] on input "Great Effort!" at bounding box center [146, 547] width 11 height 11
checkbox input "true"
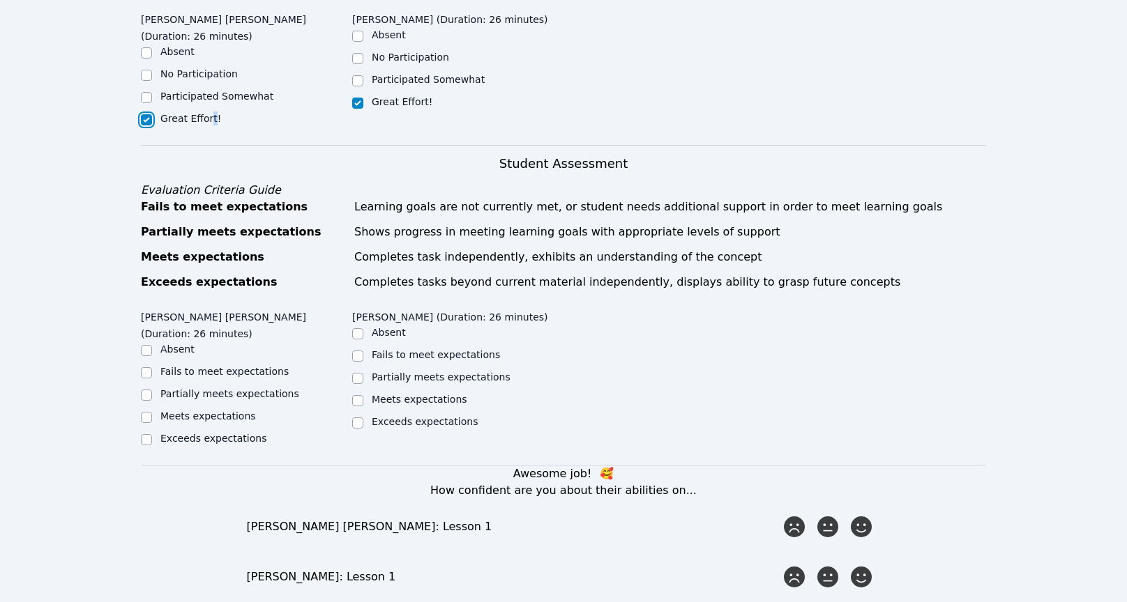
scroll to position [470, 0]
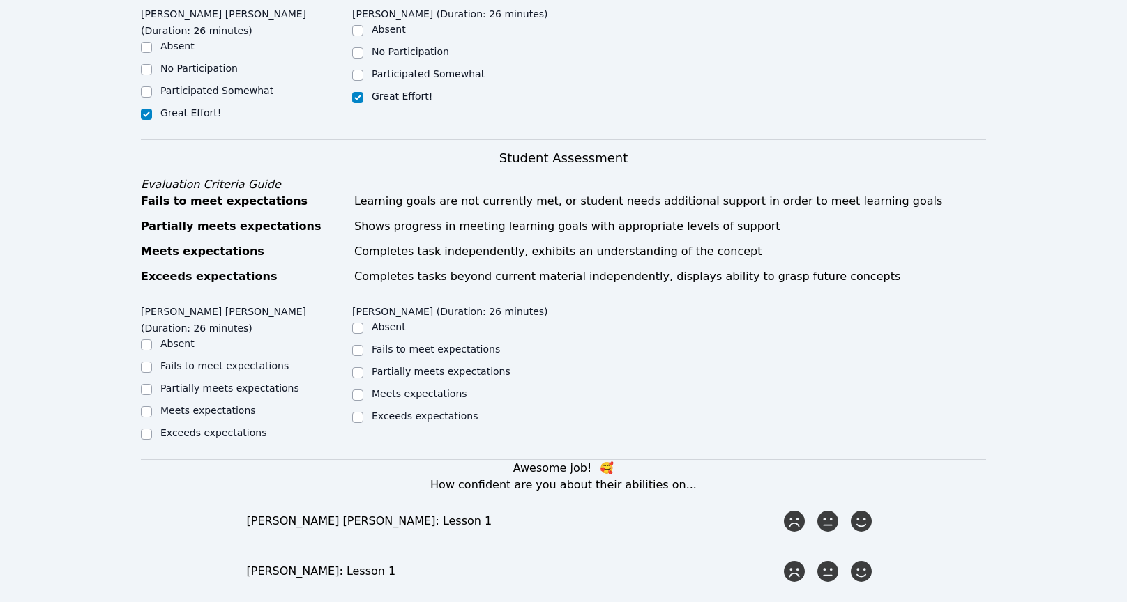
click at [200, 405] on label "Meets expectations" at bounding box center [208, 410] width 96 height 11
click at [152, 406] on input "Meets expectations" at bounding box center [146, 411] width 11 height 11
checkbox input "true"
click at [352, 390] on input "Meets expectations" at bounding box center [357, 395] width 11 height 11
checkbox input "true"
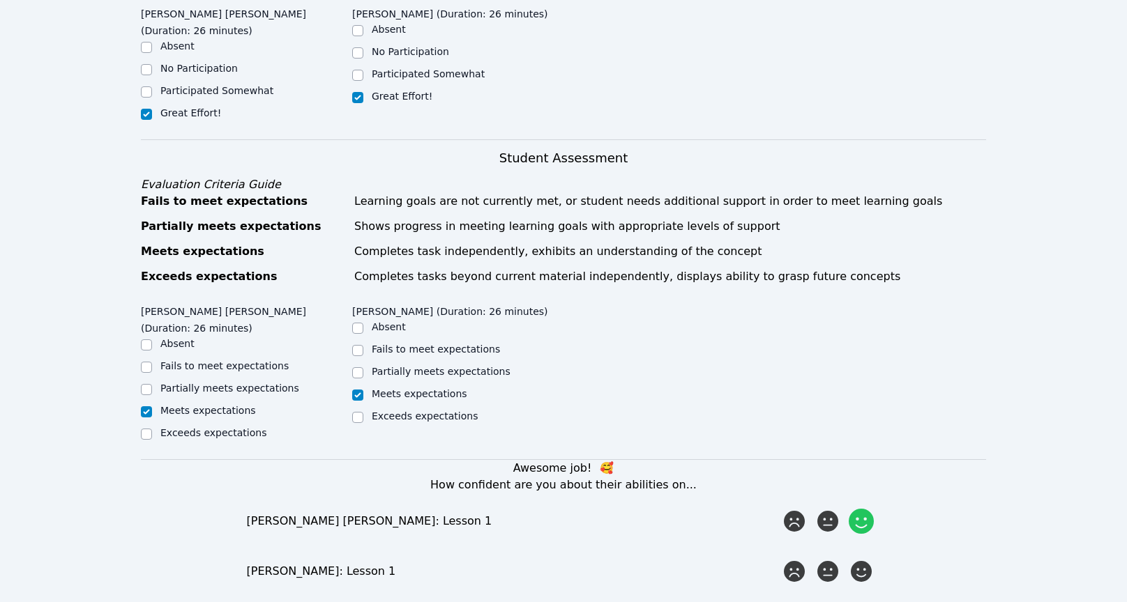
click at [868, 509] on icon at bounding box center [860, 521] width 25 height 25
click at [0, 0] on input "radio" at bounding box center [0, 0] width 0 height 0
drag, startPoint x: 864, startPoint y: 505, endPoint x: 886, endPoint y: 485, distance: 29.6
click at [864, 561] on icon at bounding box center [860, 571] width 21 height 21
click at [0, 0] on input "radio" at bounding box center [0, 0] width 0 height 0
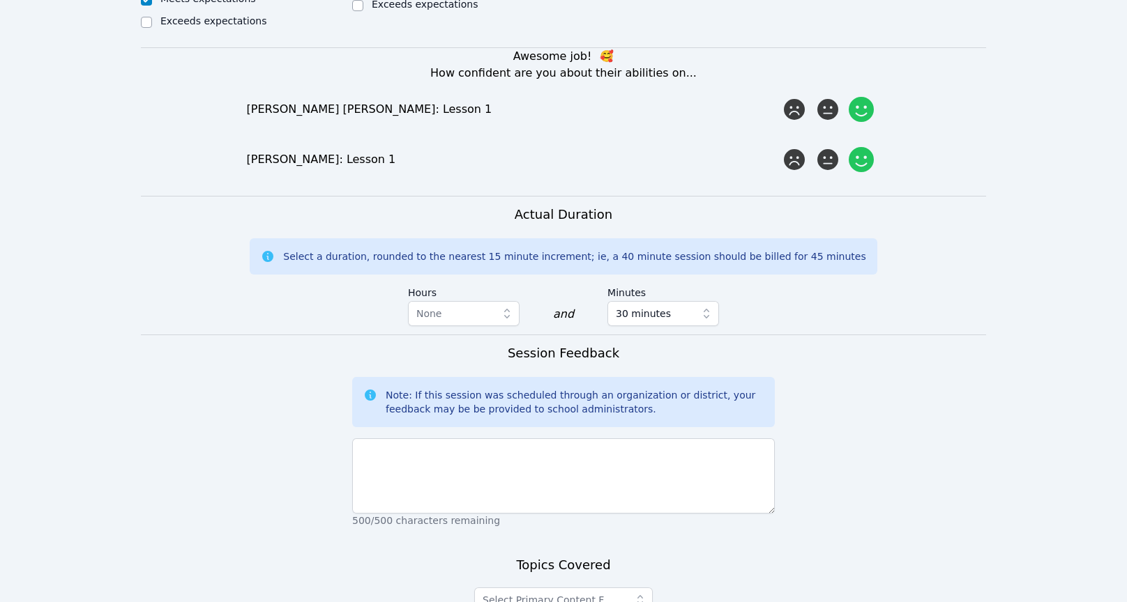
scroll to position [889, 0]
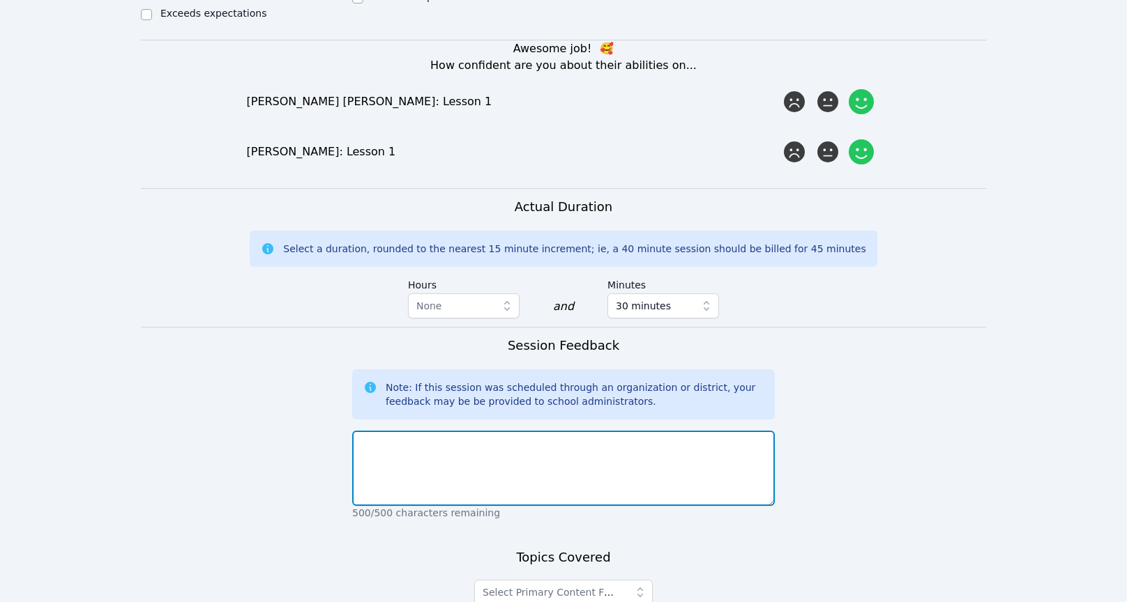
click at [522, 431] on textarea at bounding box center [563, 468] width 422 height 75
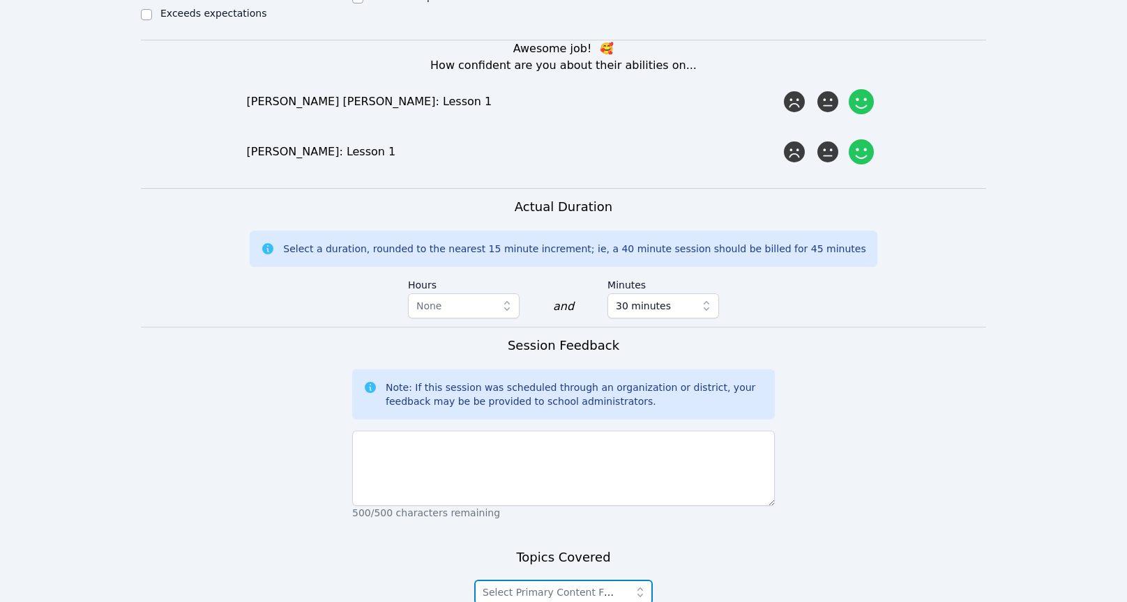
click at [619, 584] on span "Select Primary Content Focus" at bounding box center [553, 592] width 142 height 17
click at [618, 584] on span "Phonological Awareness" at bounding box center [553, 592] width 142 height 17
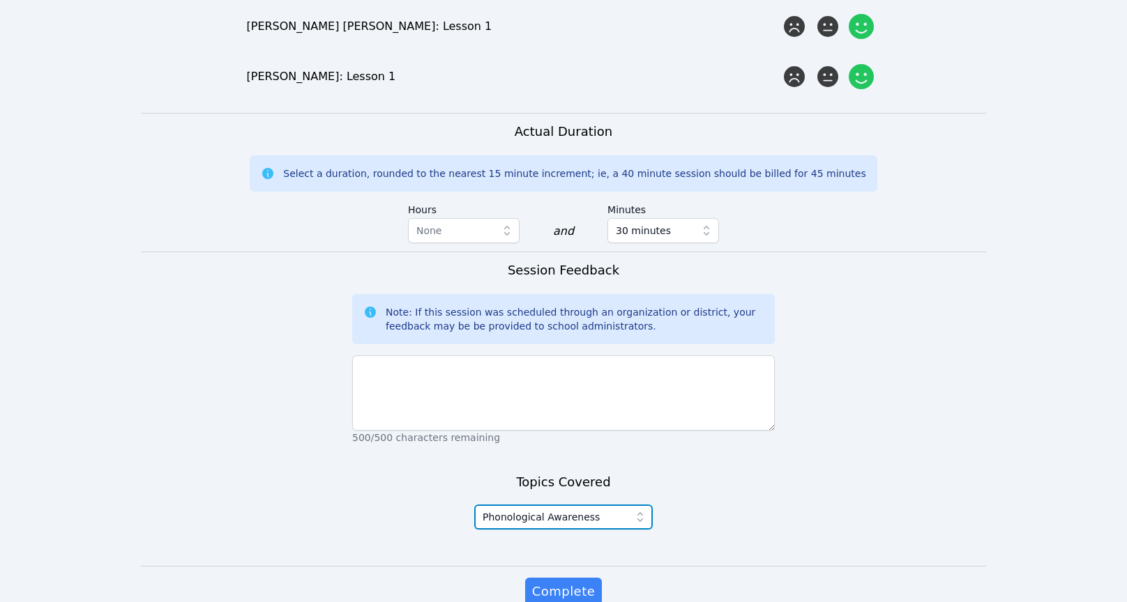
scroll to position [968, 0]
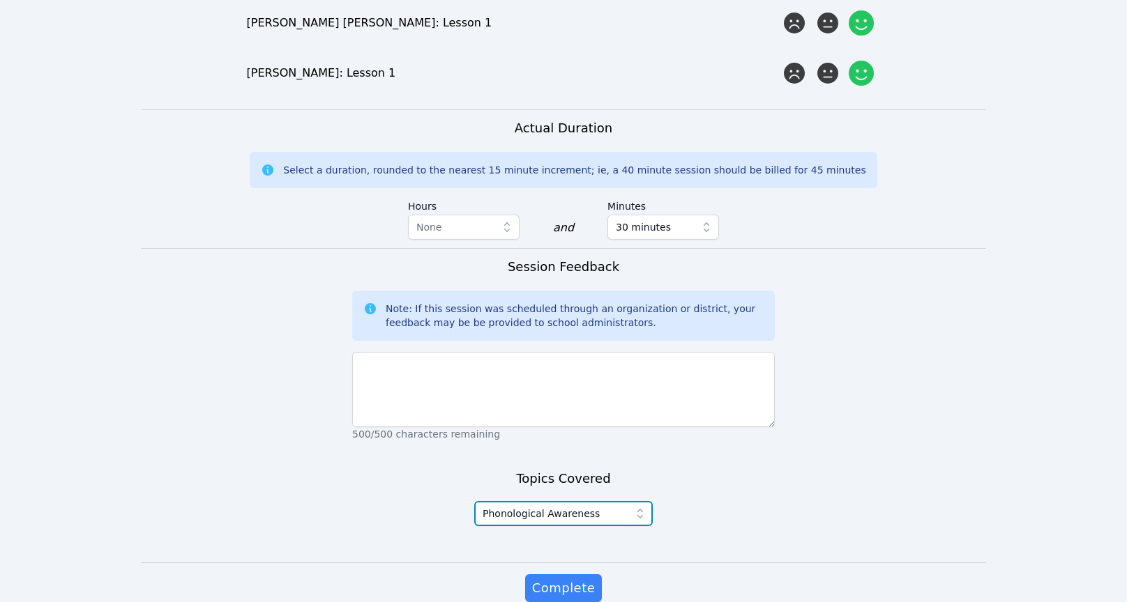
click at [611, 505] on span "Phonological Awareness" at bounding box center [553, 513] width 142 height 17
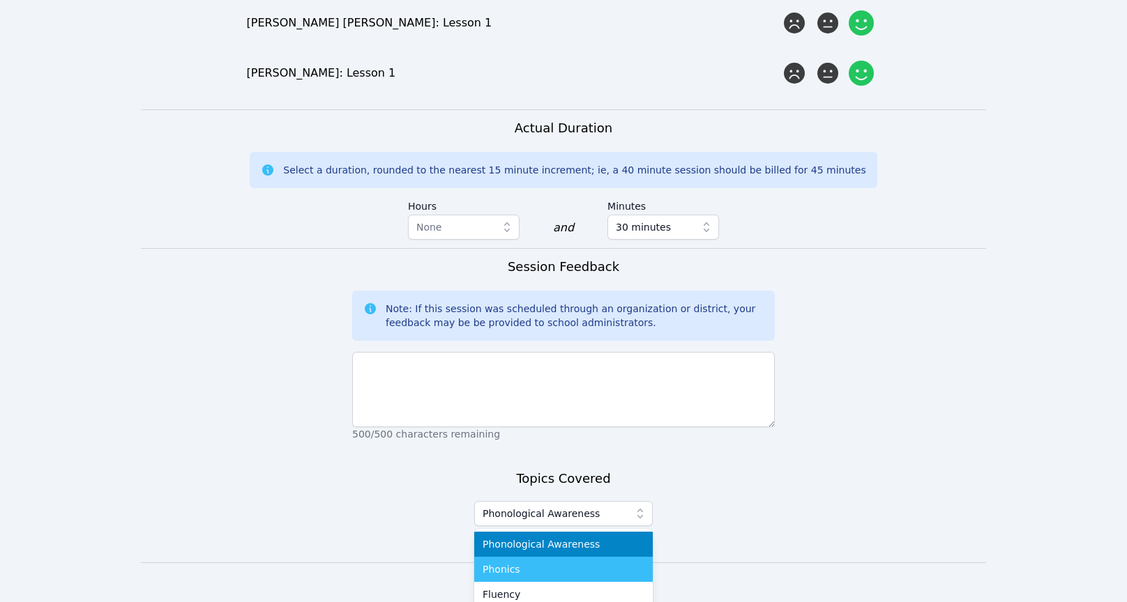
click at [556, 563] on div "Phonics" at bounding box center [563, 570] width 162 height 14
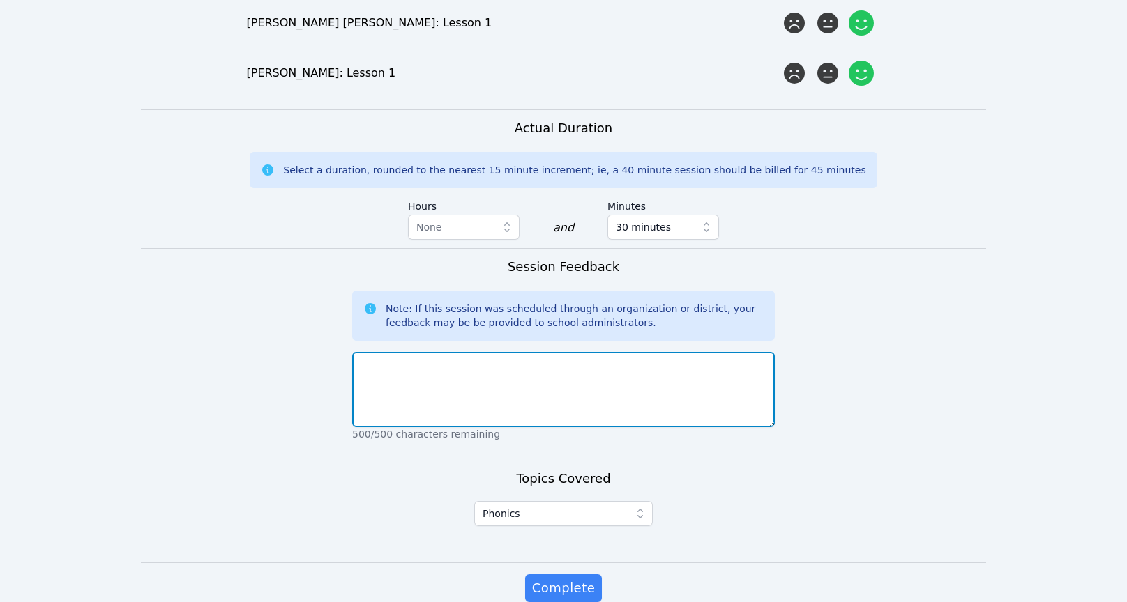
click at [562, 352] on textarea at bounding box center [563, 389] width 422 height 75
paste textarea "Lesson 1"
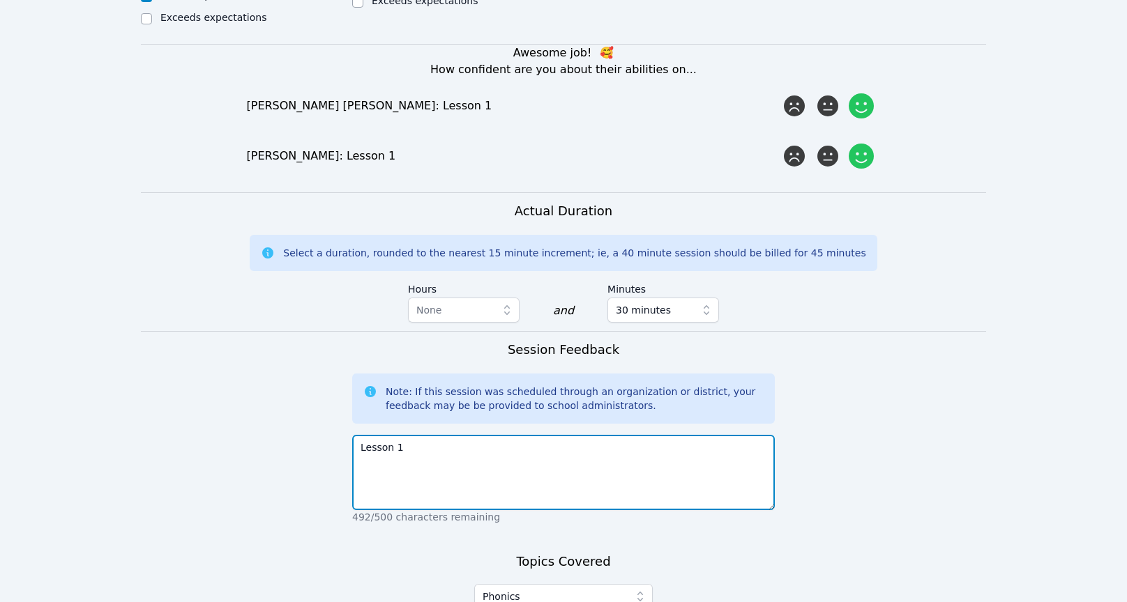
scroll to position [879, 0]
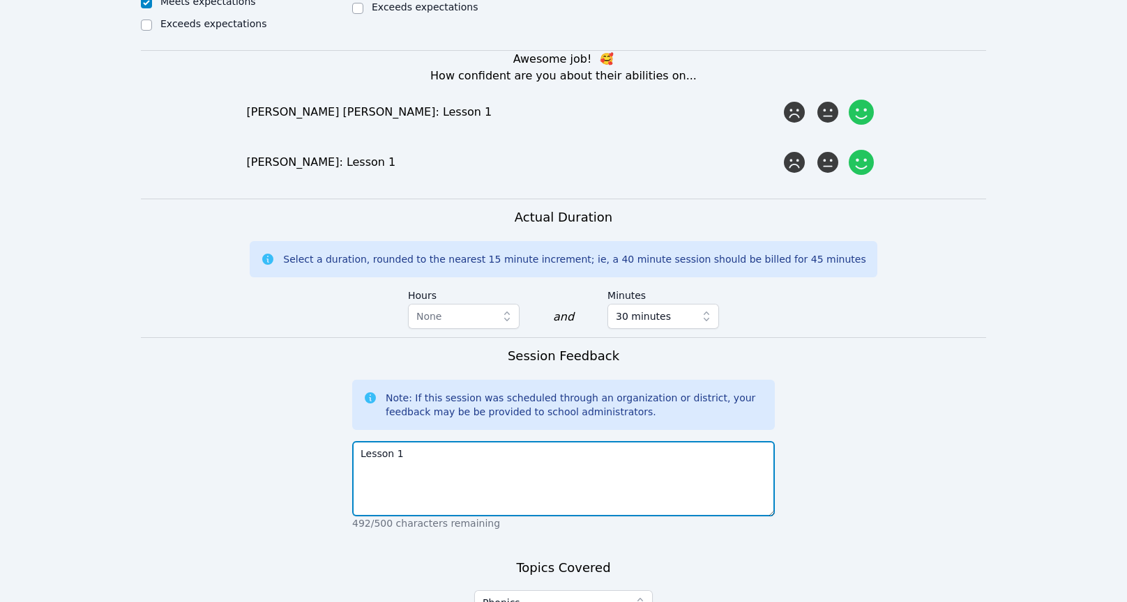
drag, startPoint x: 503, startPoint y: 402, endPoint x: 227, endPoint y: 363, distance: 279.4
click at [227, 363] on form "Student Participation Do not enter a participation level for ABSENT students Ma…" at bounding box center [563, 122] width 845 height 1195
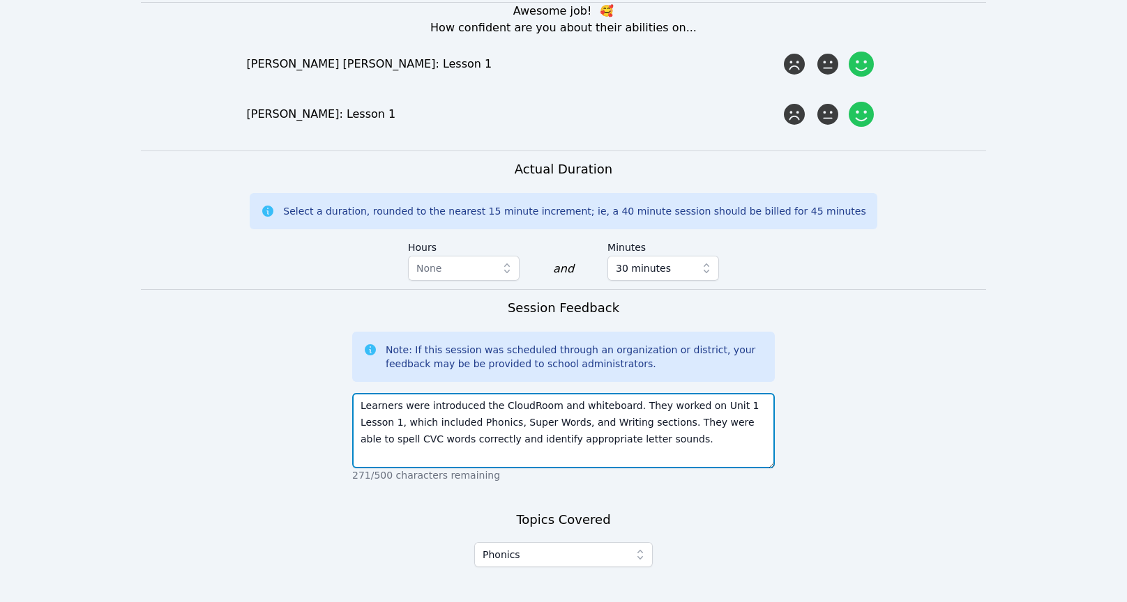
scroll to position [968, 0]
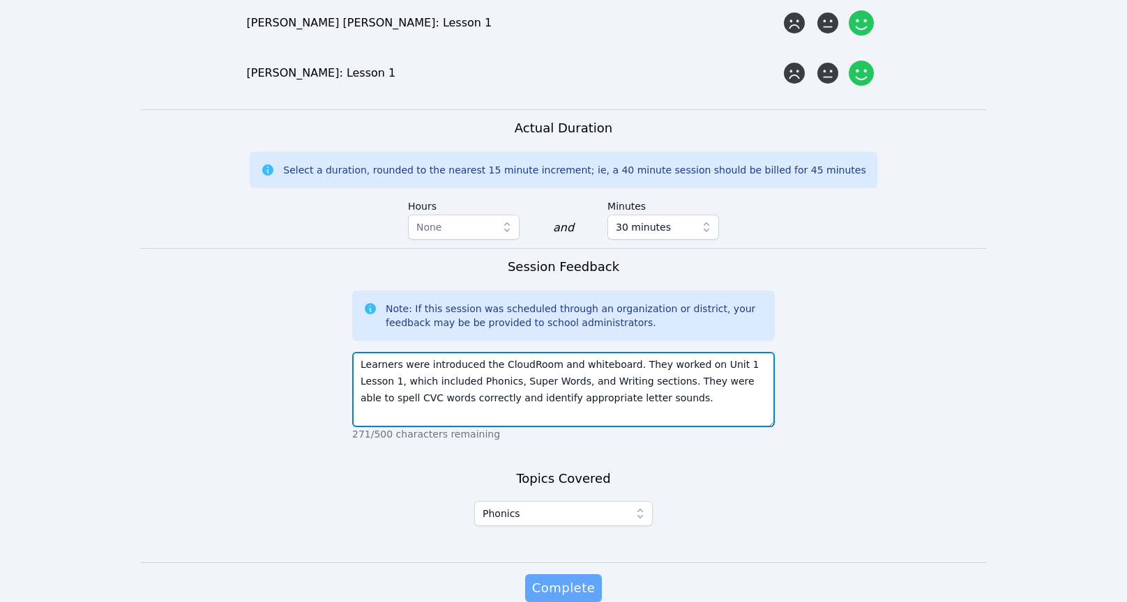
type textarea "Learners were introduced the CloudRoom and whiteboard. They worked on Unit 1 Le…"
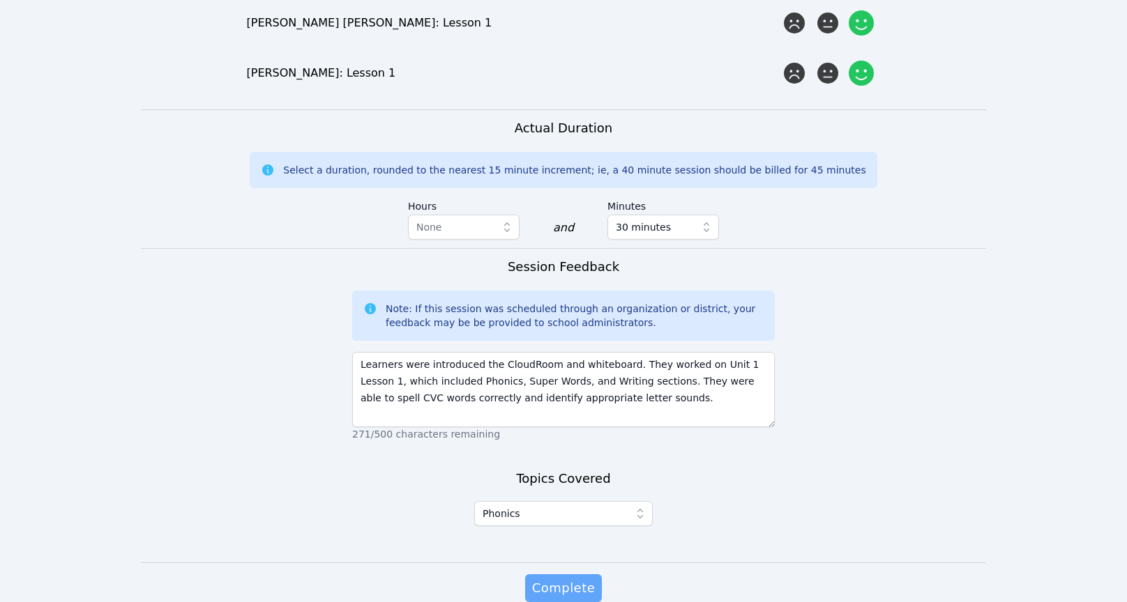
click at [540, 579] on span "Complete" at bounding box center [563, 589] width 63 height 20
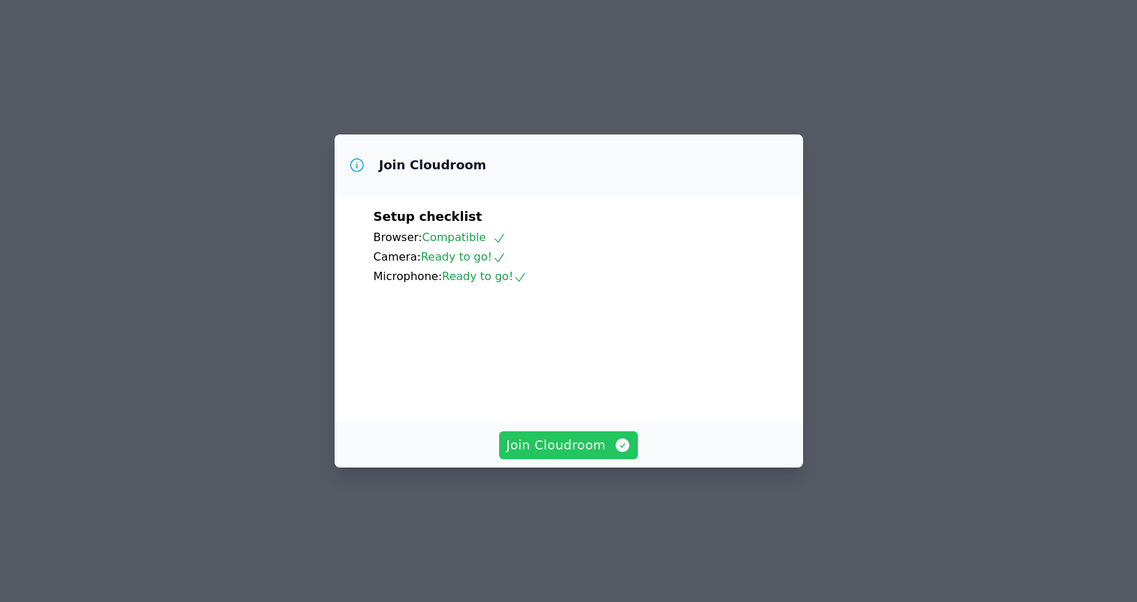
click at [601, 455] on span "Join Cloudroom" at bounding box center [568, 446] width 125 height 20
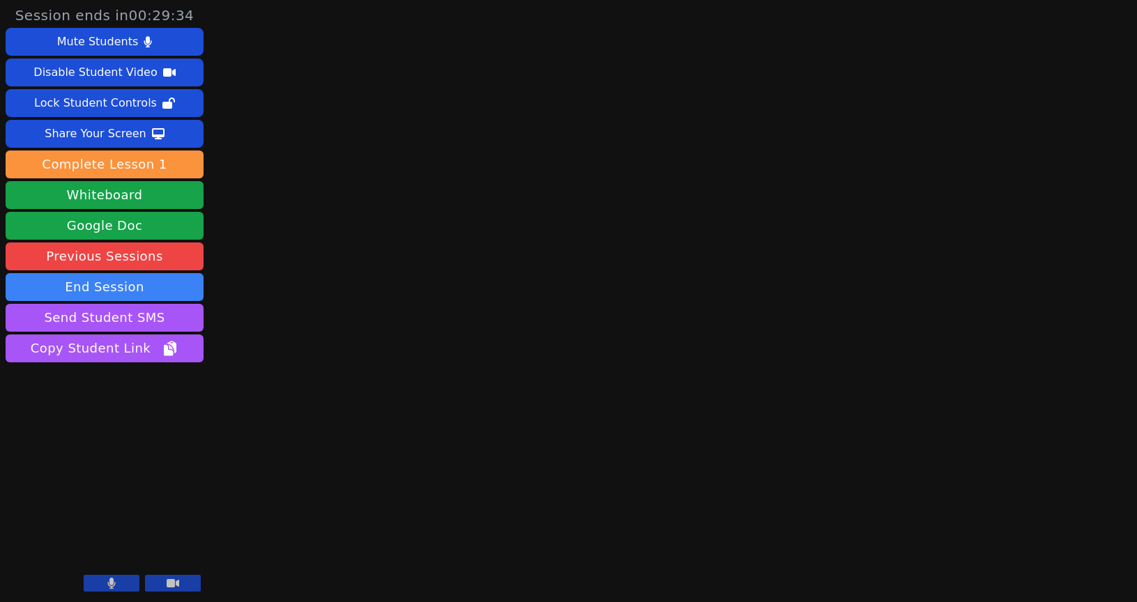
click at [121, 582] on button at bounding box center [112, 583] width 56 height 17
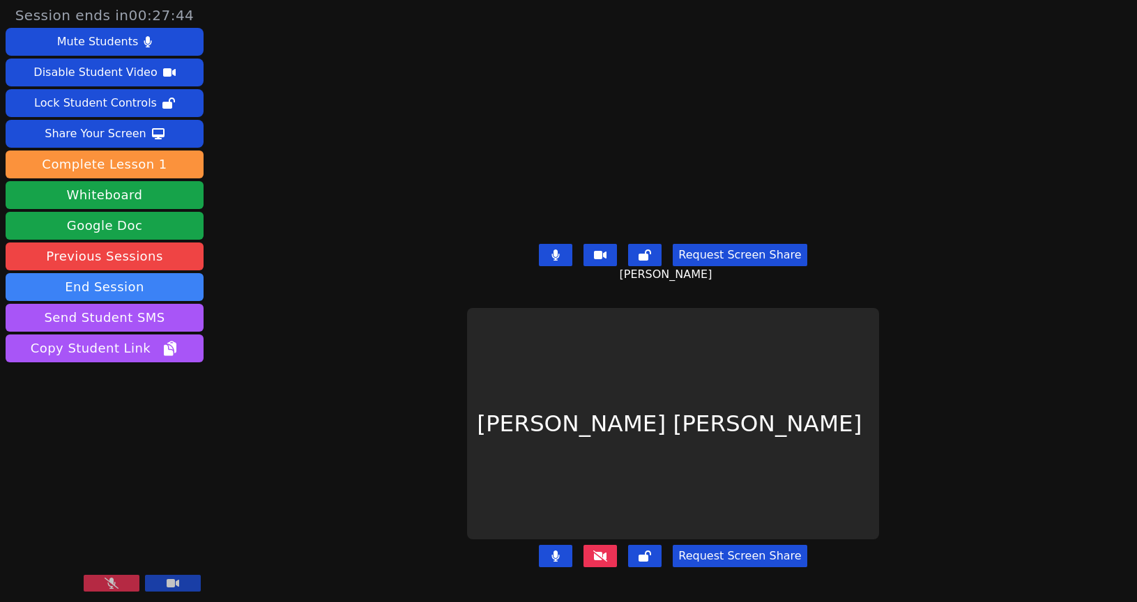
click at [123, 588] on button at bounding box center [112, 583] width 56 height 17
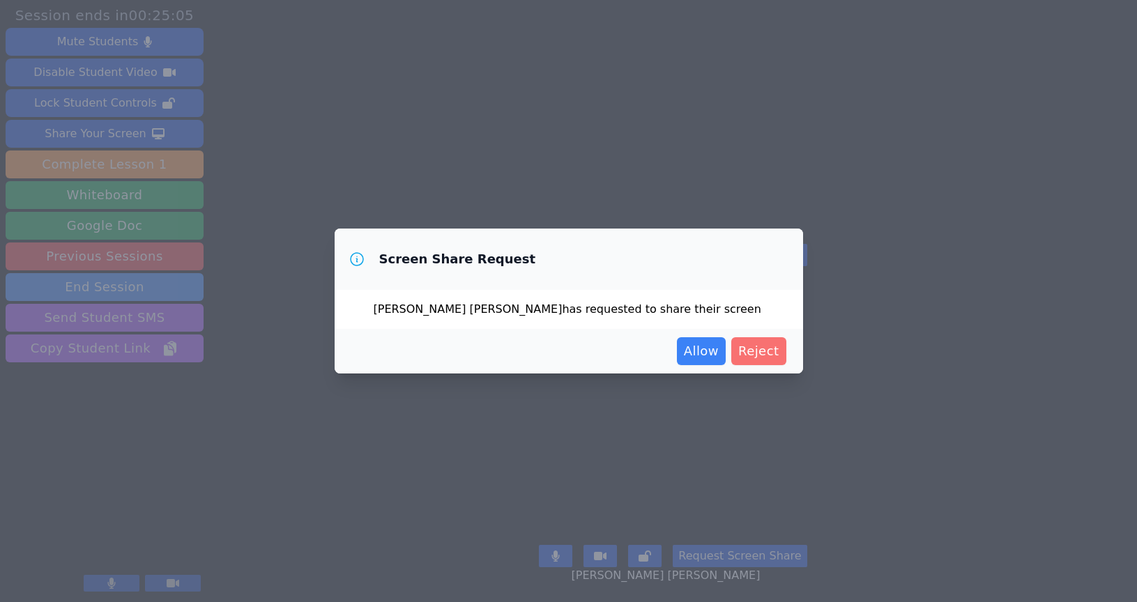
click at [770, 355] on span "Reject" at bounding box center [758, 352] width 41 height 20
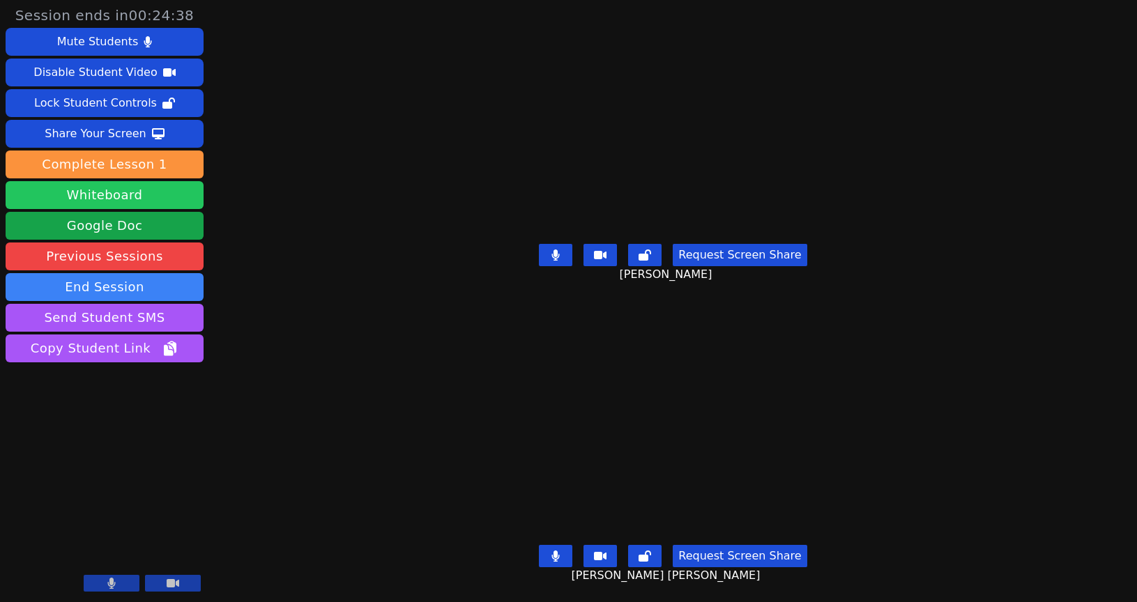
click at [100, 192] on button "Whiteboard" at bounding box center [105, 195] width 198 height 28
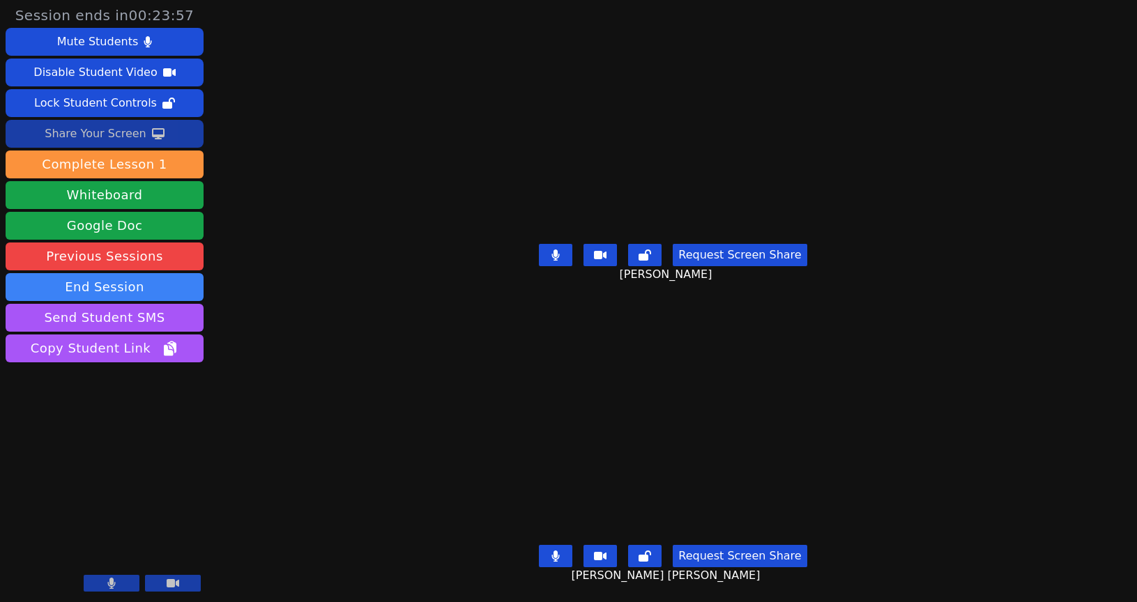
click at [114, 126] on div "Share Your Screen" at bounding box center [96, 134] width 102 height 22
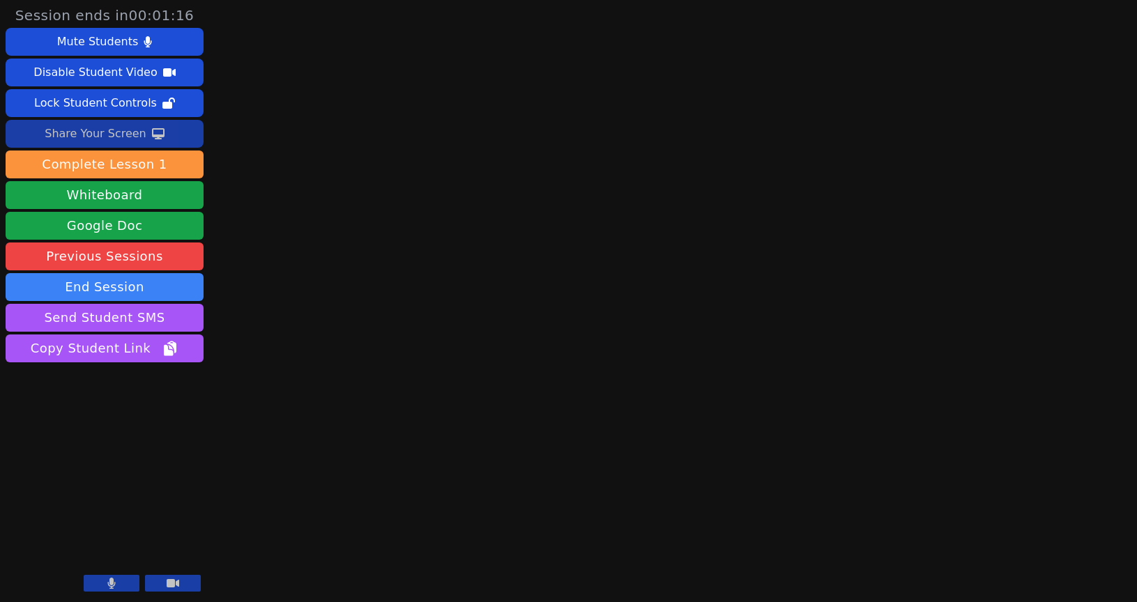
click at [130, 587] on button at bounding box center [112, 583] width 56 height 17
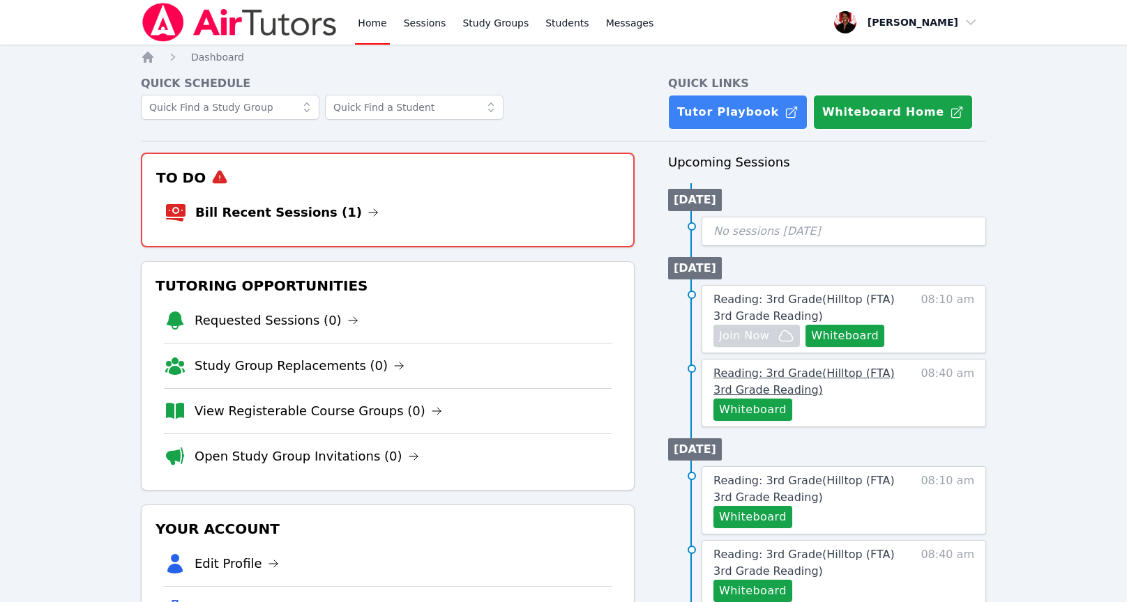
click at [771, 379] on span "Reading: 3rd Grade ( Hilltop (FTA) 3rd Grade Reading )" at bounding box center [803, 382] width 181 height 30
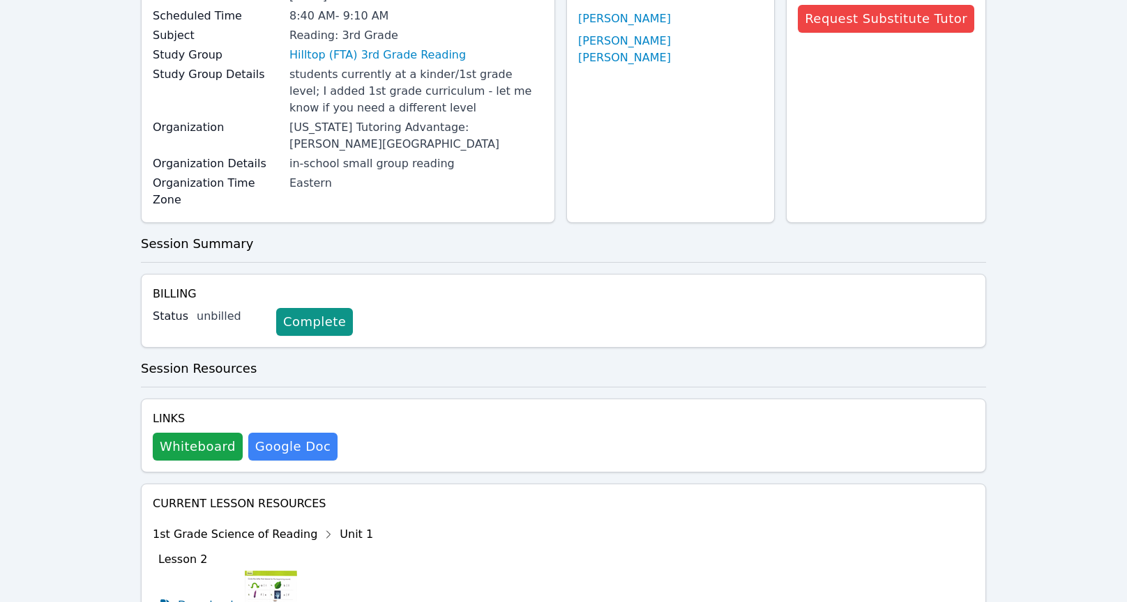
scroll to position [312, 0]
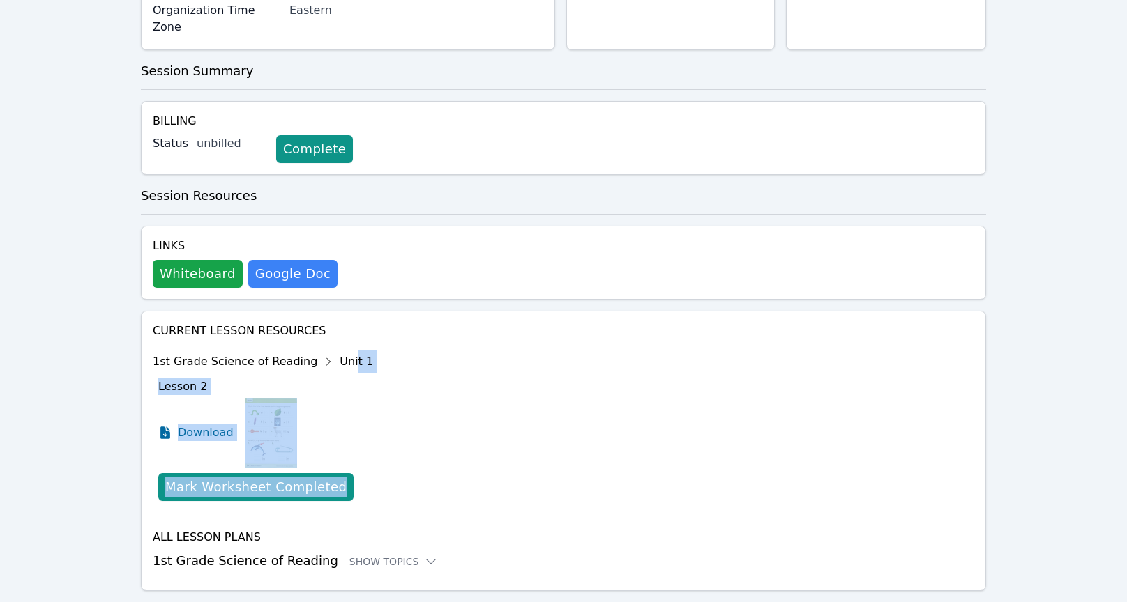
drag, startPoint x: 341, startPoint y: 327, endPoint x: 369, endPoint y: 372, distance: 53.0
click at [369, 372] on div "Current Lesson Resources 1st Grade Science of Reading Unit 1 Lesson 2 Download …" at bounding box center [563, 447] width 821 height 248
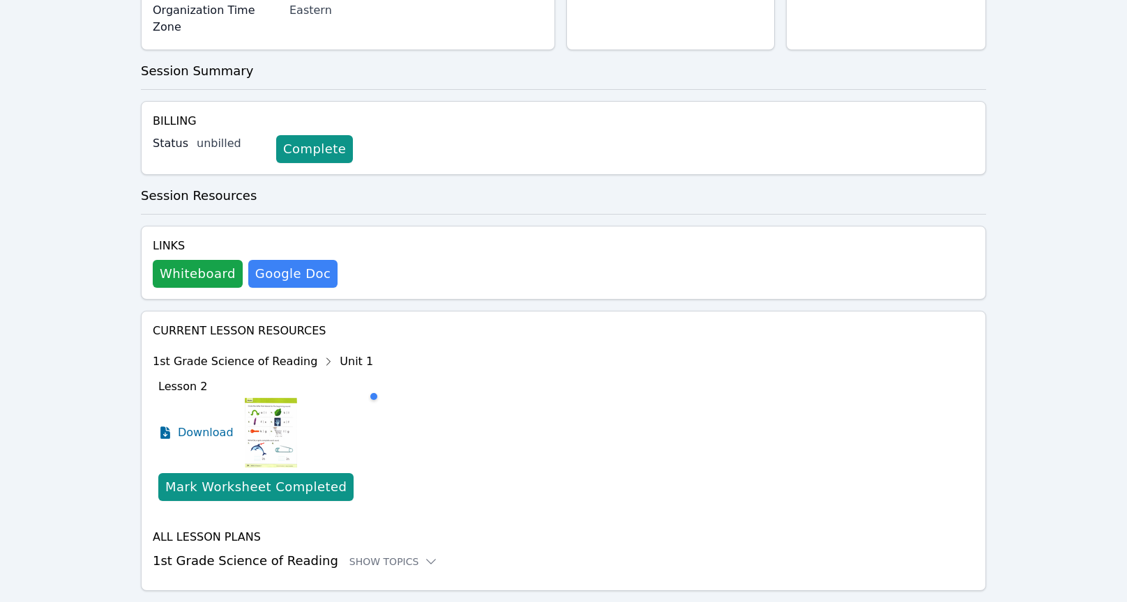
click at [370, 372] on div "Current Lesson Resources 1st Grade Science of Reading Unit 1 Lesson 2 Download …" at bounding box center [563, 447] width 821 height 248
click at [390, 555] on div "Show Topics" at bounding box center [393, 562] width 89 height 14
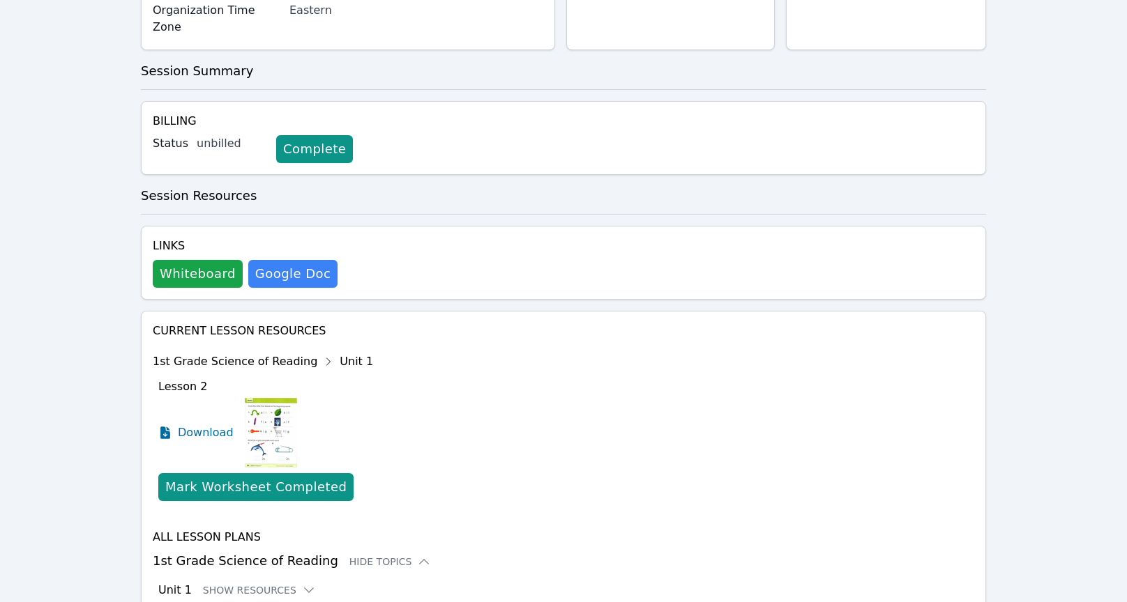
scroll to position [482, 0]
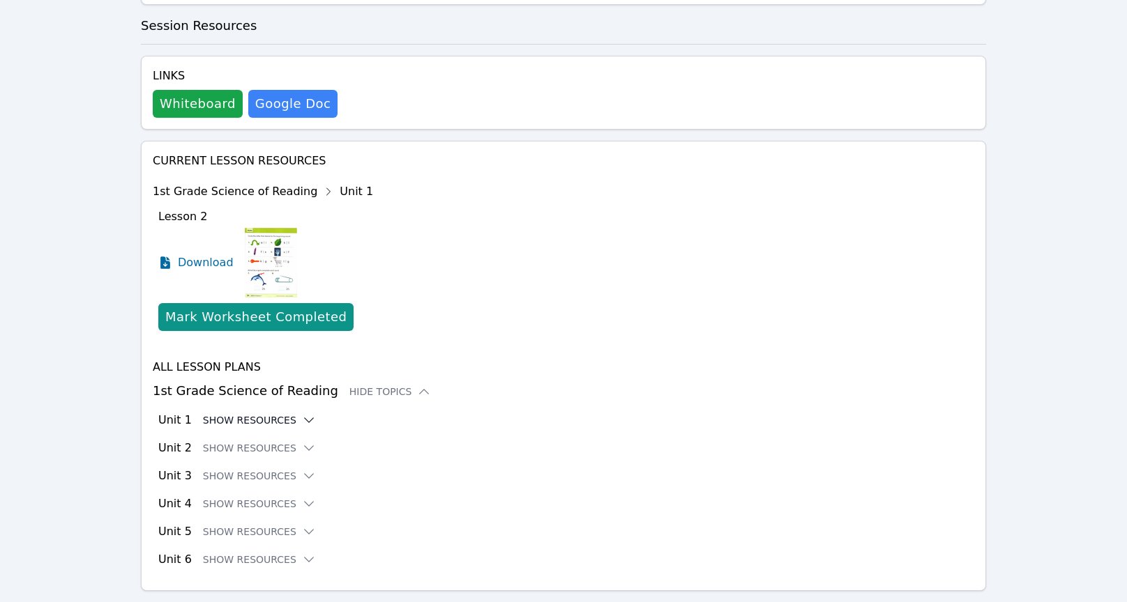
click at [274, 413] on button "Show Resources" at bounding box center [259, 420] width 113 height 14
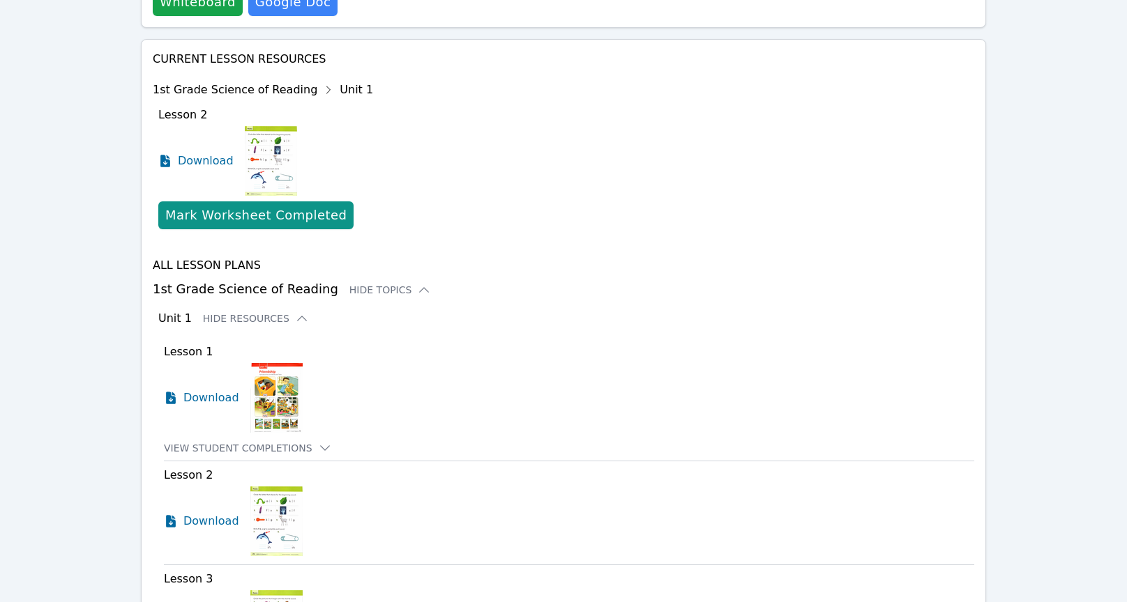
scroll to position [586, 0]
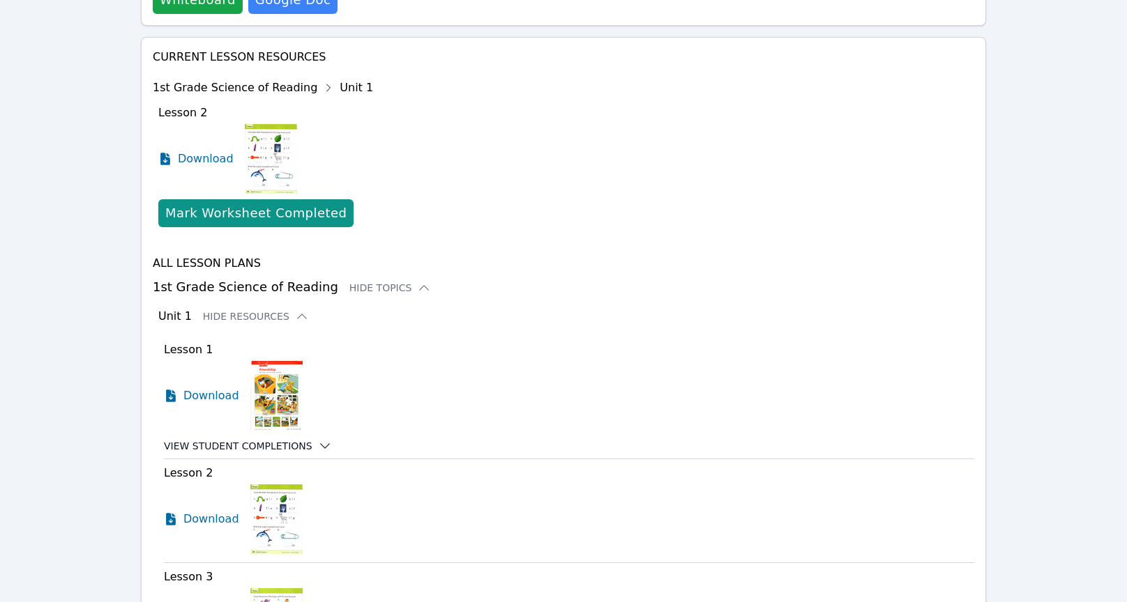
click at [306, 439] on button "View Student Completions" at bounding box center [248, 446] width 168 height 14
